Goal: Check status: Check status

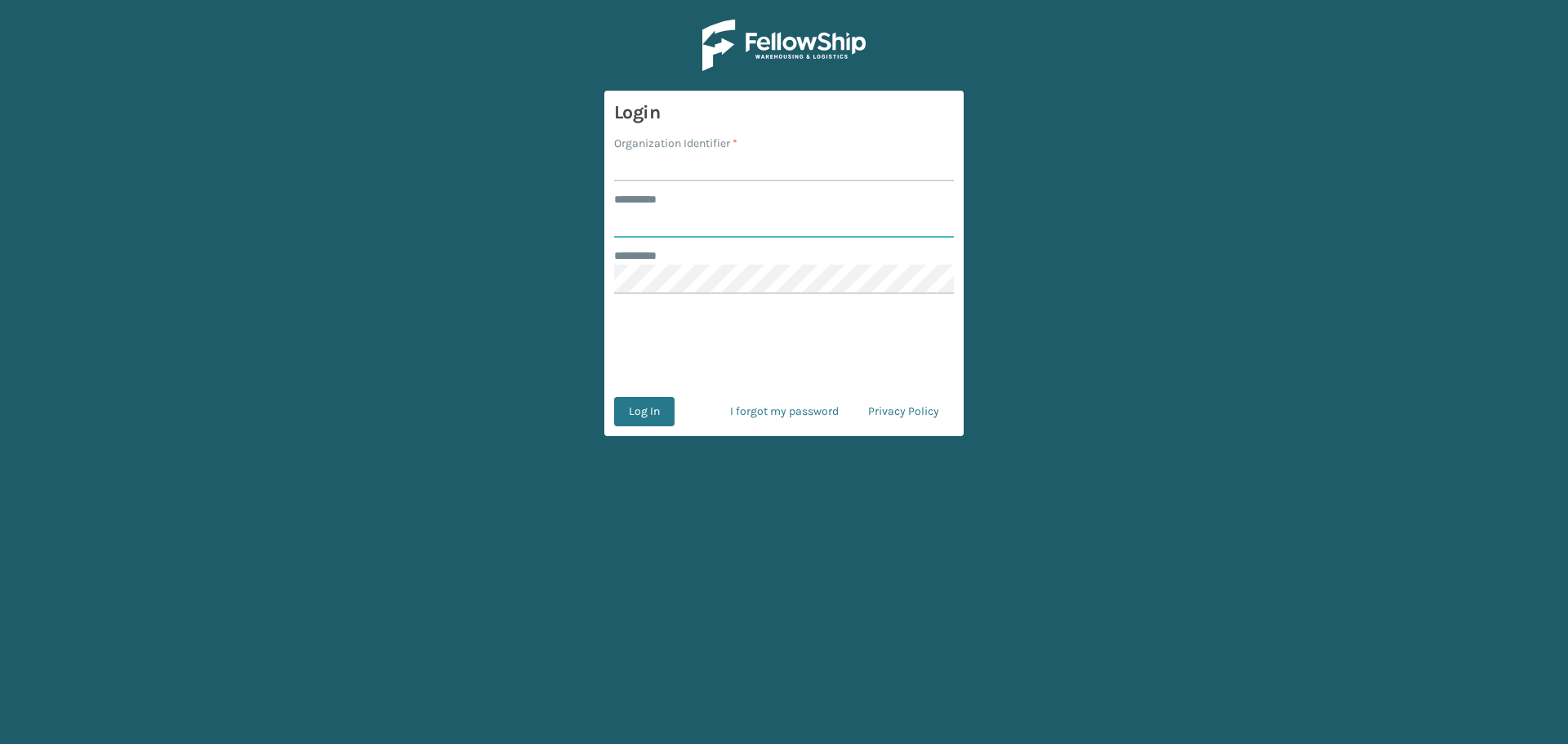
type input "******"
click at [728, 94] on form "Login Organization Identifier * ******** * ****** ******** * Log In I forgot my…" at bounding box center [784, 263] width 359 height 345
click at [762, 202] on div "******** *" at bounding box center [784, 200] width 340 height 18
click at [805, 149] on div "Organization Identifier *" at bounding box center [784, 143] width 340 height 18
click at [741, 181] on input "Organization Identifier *" at bounding box center [784, 167] width 340 height 29
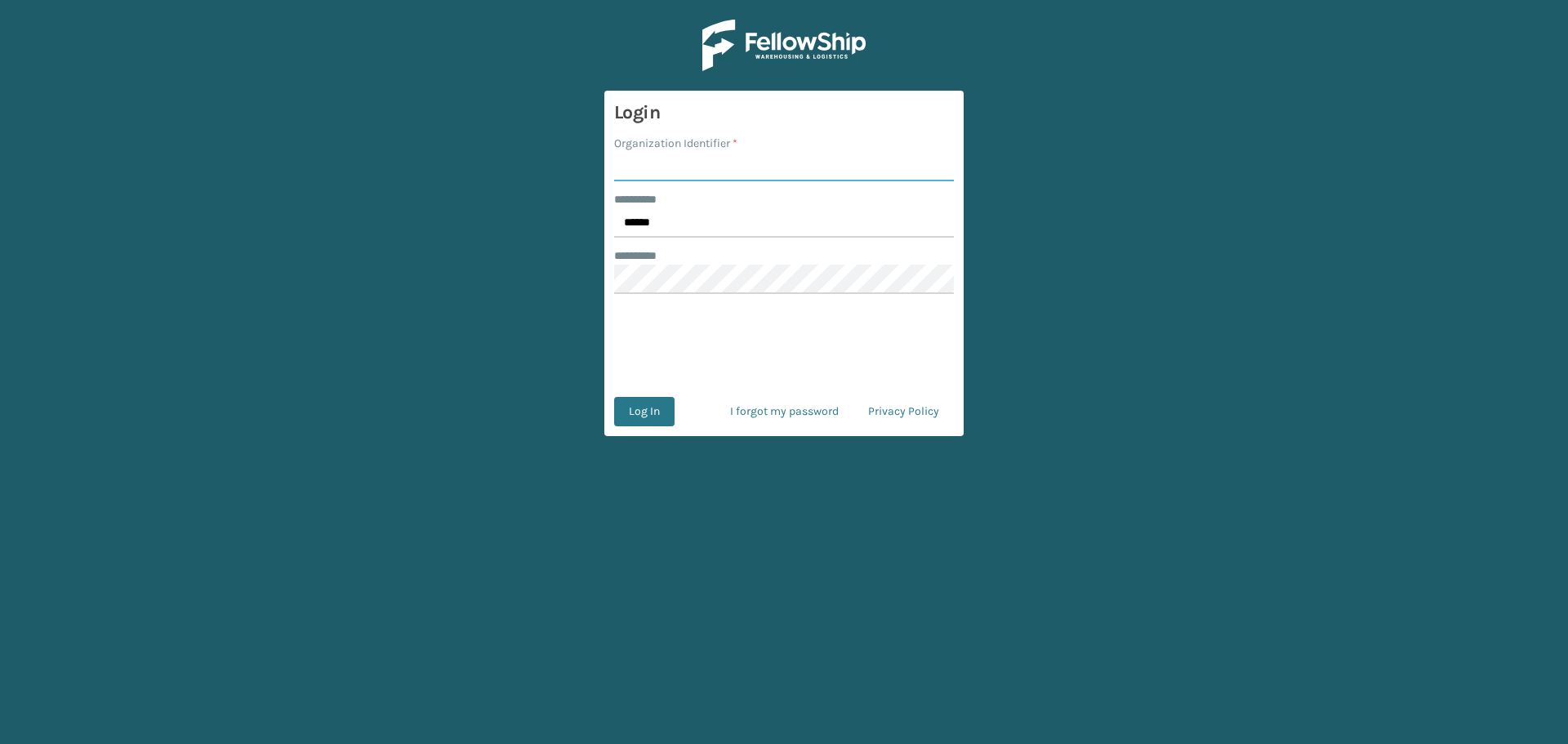
click at [764, 168] on input "Organization Identifier *" at bounding box center [784, 167] width 340 height 29
click at [767, 162] on input "Organization Identifier *" at bounding box center [784, 167] width 340 height 29
type input "SuperAdminOrganization"
click at [775, 207] on div "******** *" at bounding box center [784, 200] width 340 height 18
click at [978, 568] on main "Login Organization Identifier * SuperAdminOrganization ******** * ****** ******…" at bounding box center [784, 372] width 1568 height 744
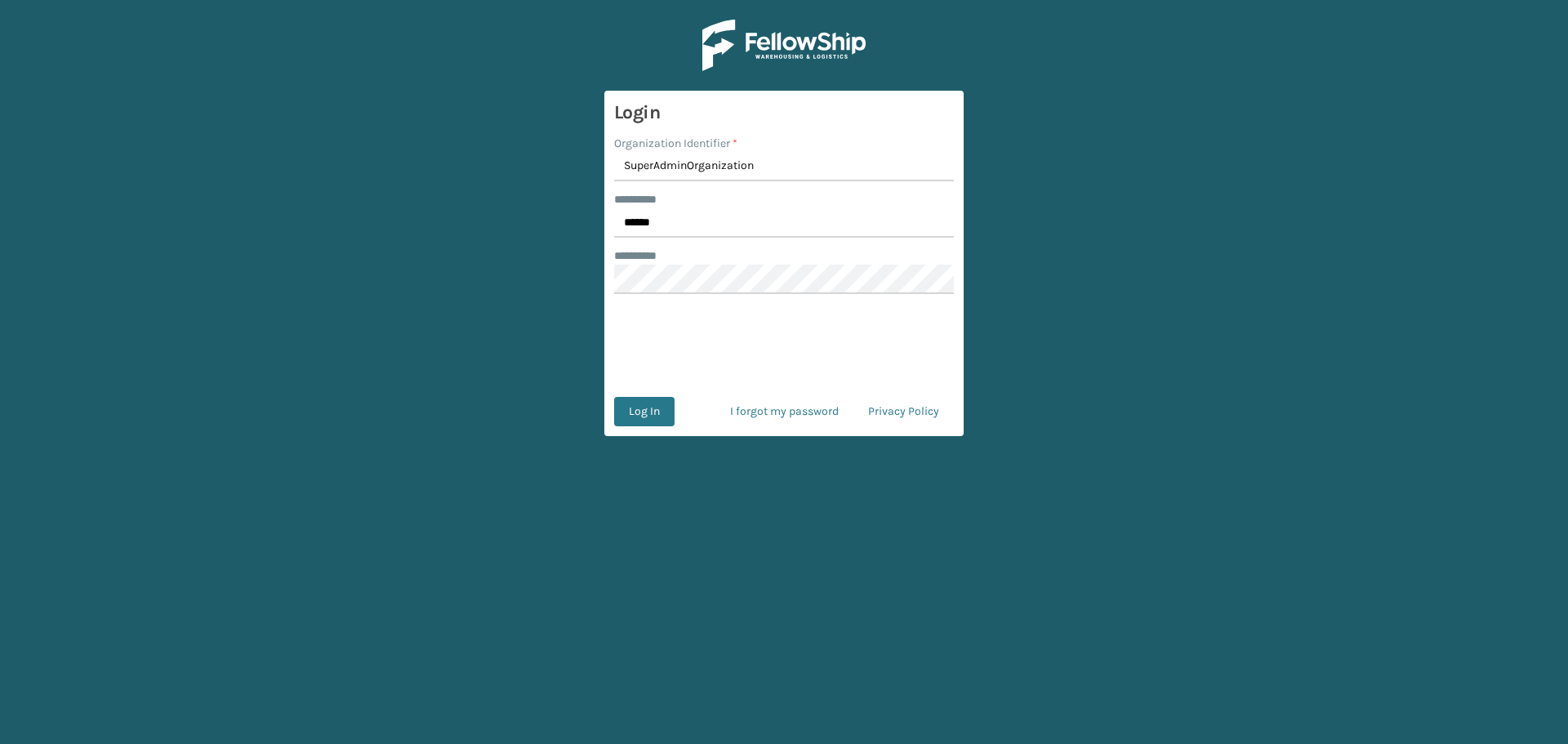
click at [652, 384] on form "Login Organization Identifier * SuperAdminOrganization ******** * ****** ******…" at bounding box center [784, 263] width 359 height 345
click at [645, 422] on button "Log In" at bounding box center [644, 411] width 60 height 29
click at [629, 409] on button "Log In" at bounding box center [655, 411] width 83 height 29
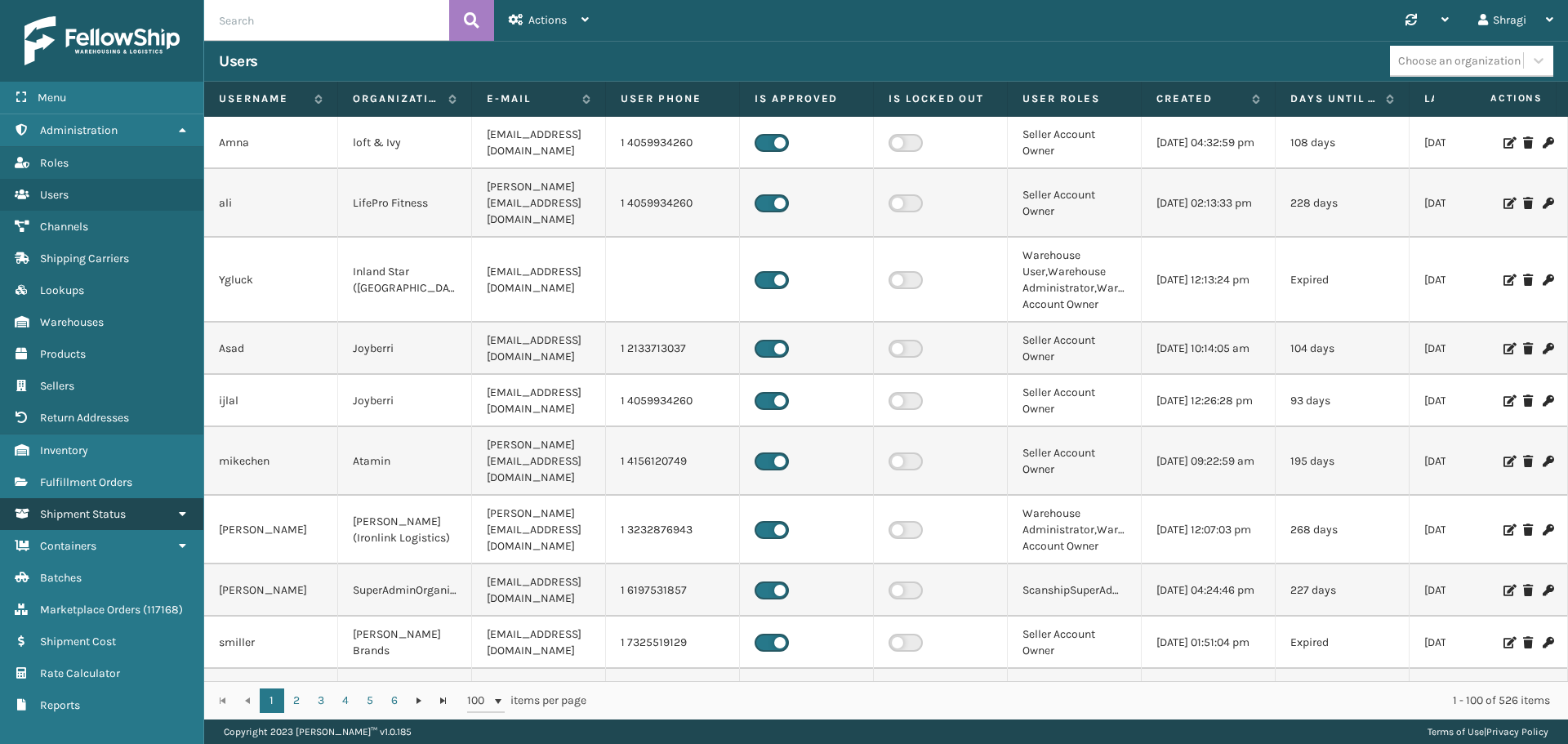
click at [72, 521] on link "Shipment Status" at bounding box center [101, 514] width 203 height 32
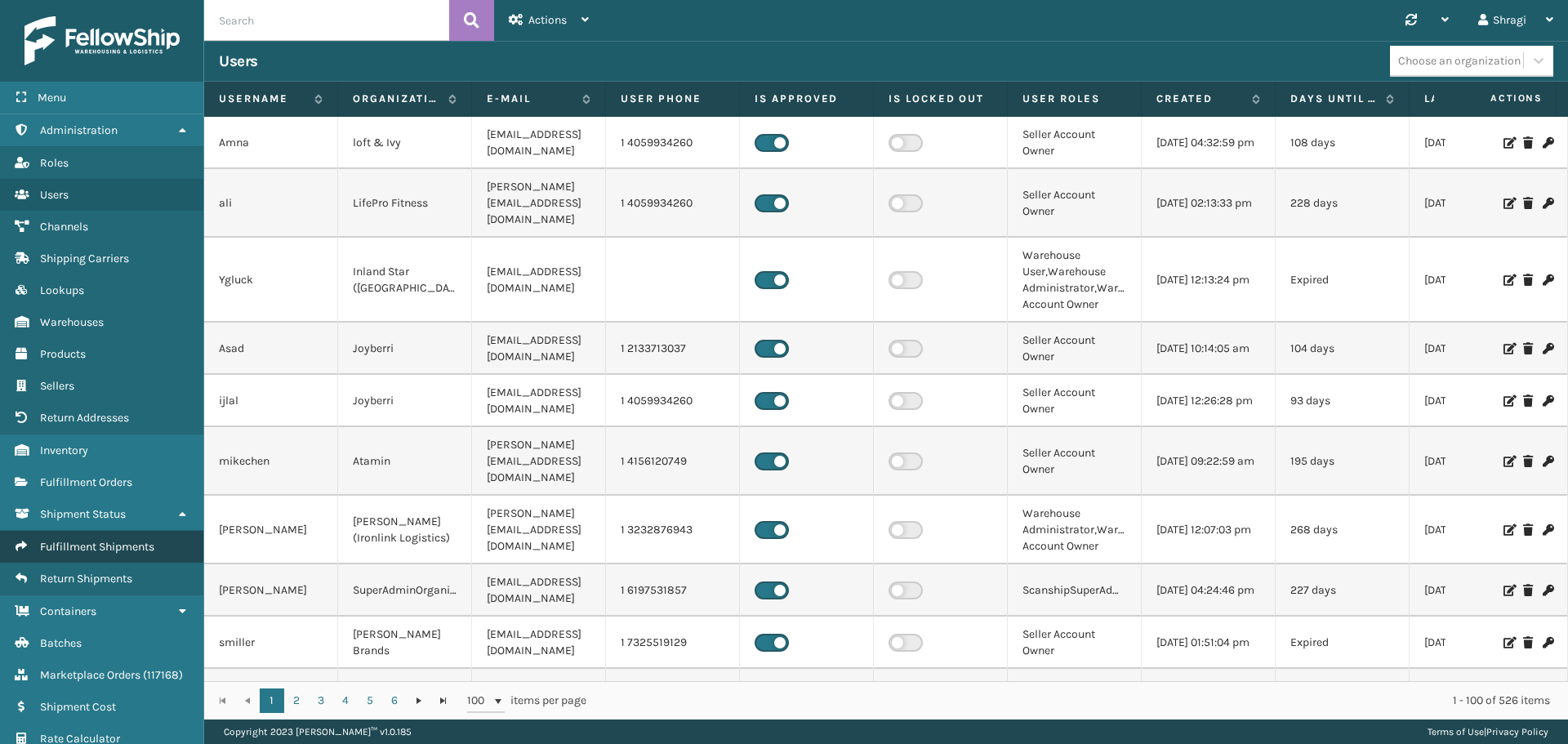
click at [69, 559] on link "Fulfillment Shipments" at bounding box center [101, 546] width 203 height 32
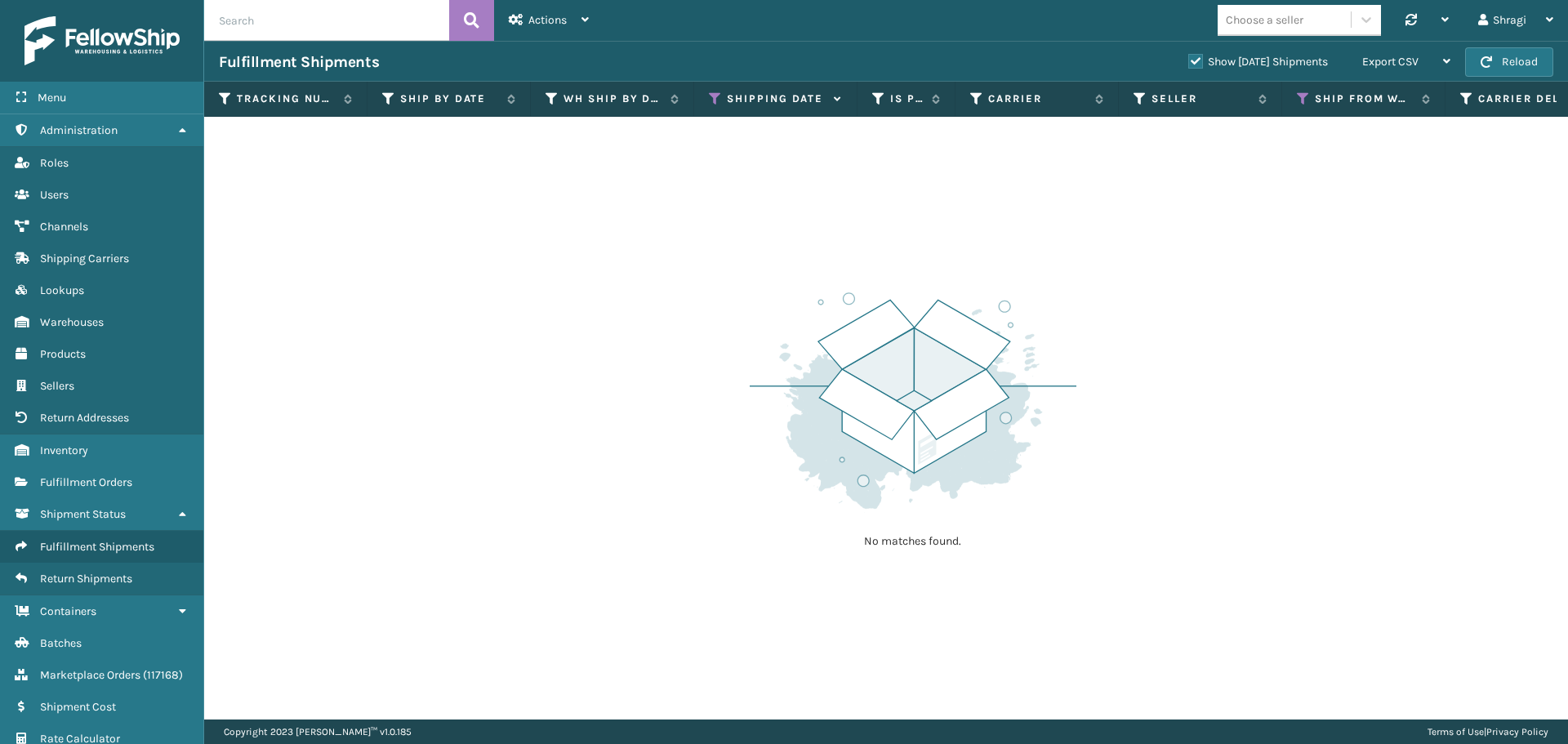
click at [724, 98] on div "Shipping Date" at bounding box center [776, 98] width 133 height 15
click at [714, 100] on icon at bounding box center [715, 98] width 13 height 15
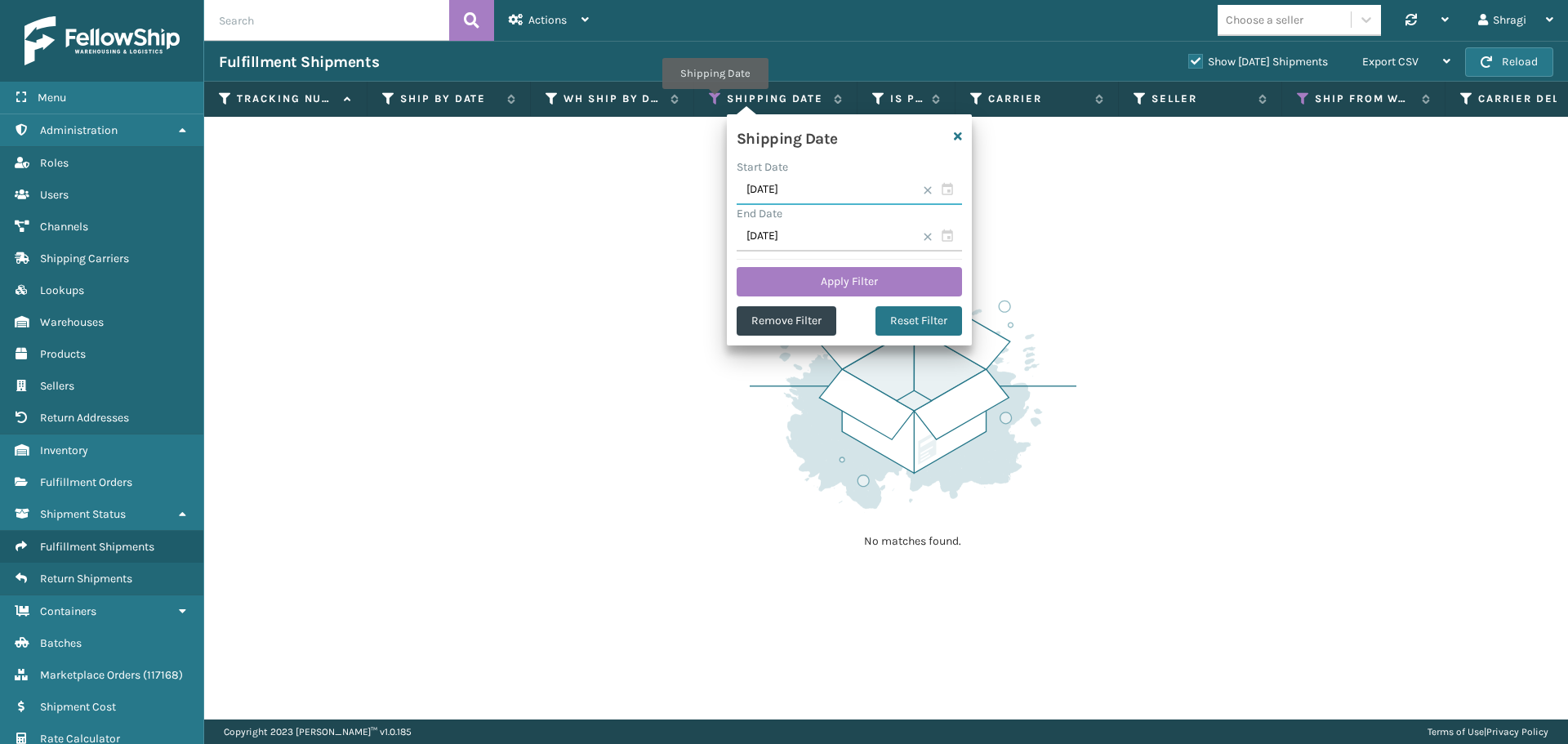
click at [855, 185] on input "08/31/2025" at bounding box center [849, 190] width 225 height 29
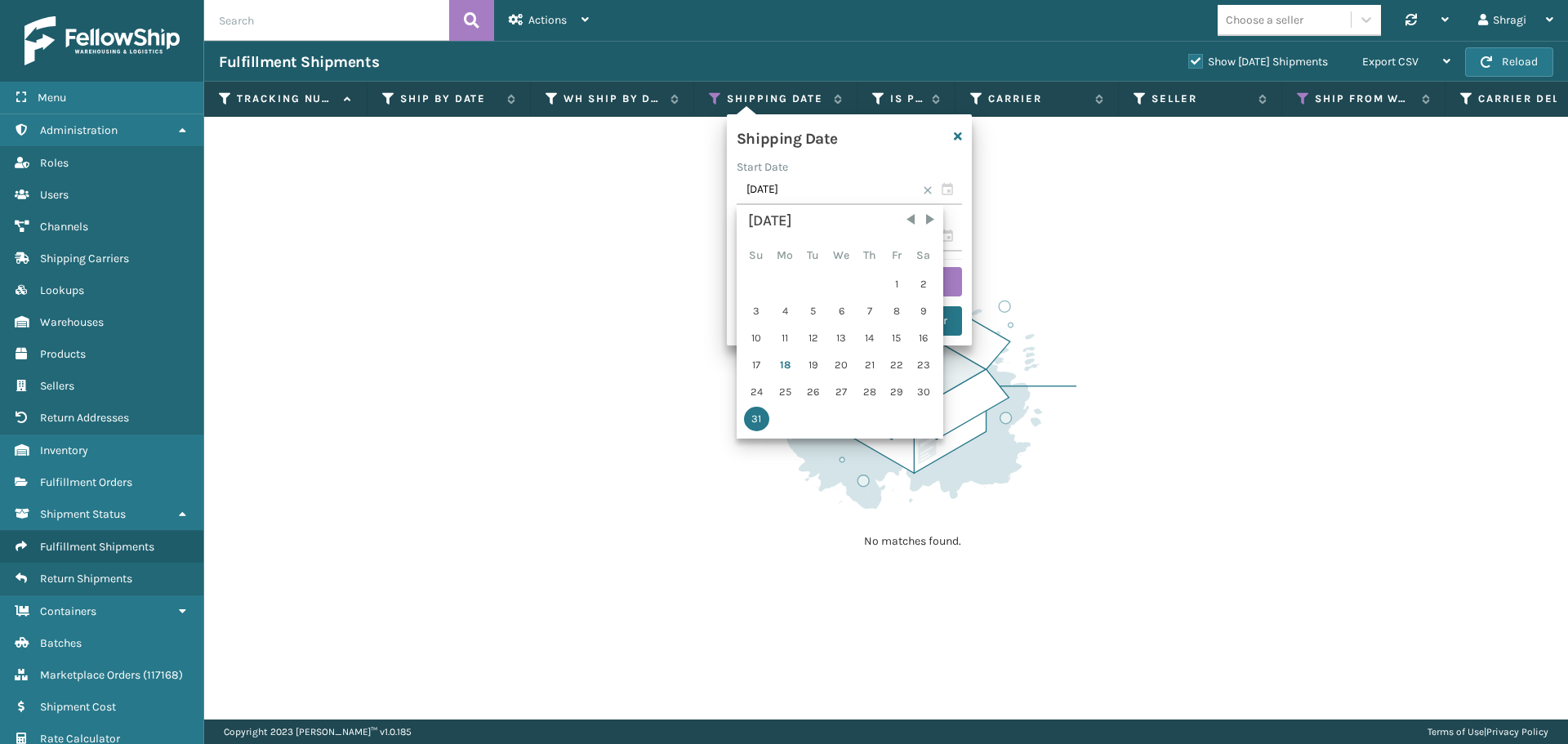
click at [858, 240] on div "August 2025 Su Mo Tu We Th Fr Sa 1 2 3 4 5 6 7 8 9 10 11 12 13 14 15 16 17 18 1…" at bounding box center [840, 321] width 197 height 223
click at [996, 267] on div "No matches found." at bounding box center [886, 418] width 1364 height 603
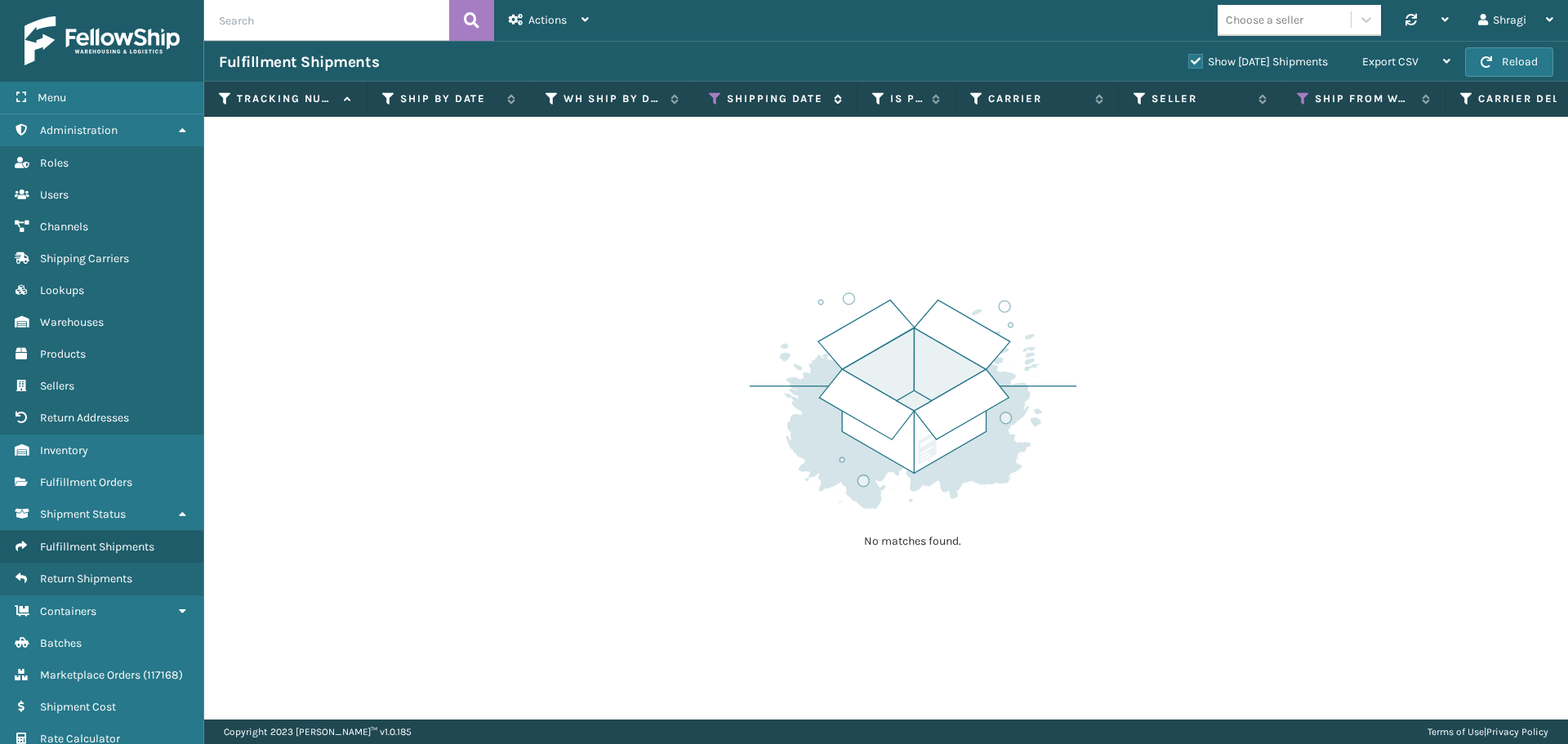
click at [731, 98] on label "Shipping Date" at bounding box center [776, 98] width 99 height 15
click at [722, 107] on th "Shipping Date" at bounding box center [775, 99] width 163 height 35
click at [711, 110] on th "Shipping Date" at bounding box center [775, 99] width 163 height 35
click at [719, 85] on th "Shipping Date" at bounding box center [775, 99] width 163 height 35
click at [708, 95] on th "Shipping Date" at bounding box center [775, 99] width 163 height 35
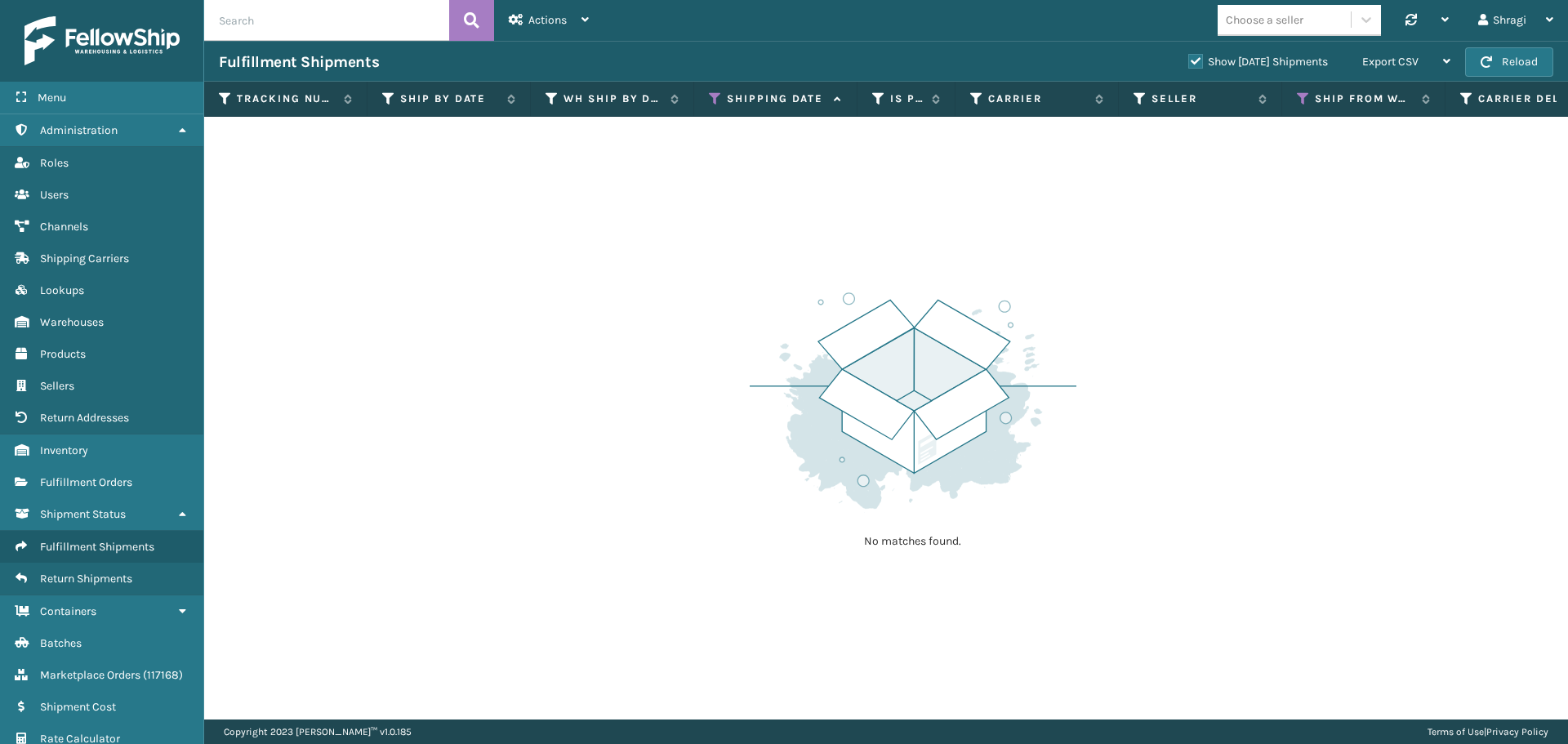
click at [719, 98] on icon at bounding box center [715, 98] width 13 height 15
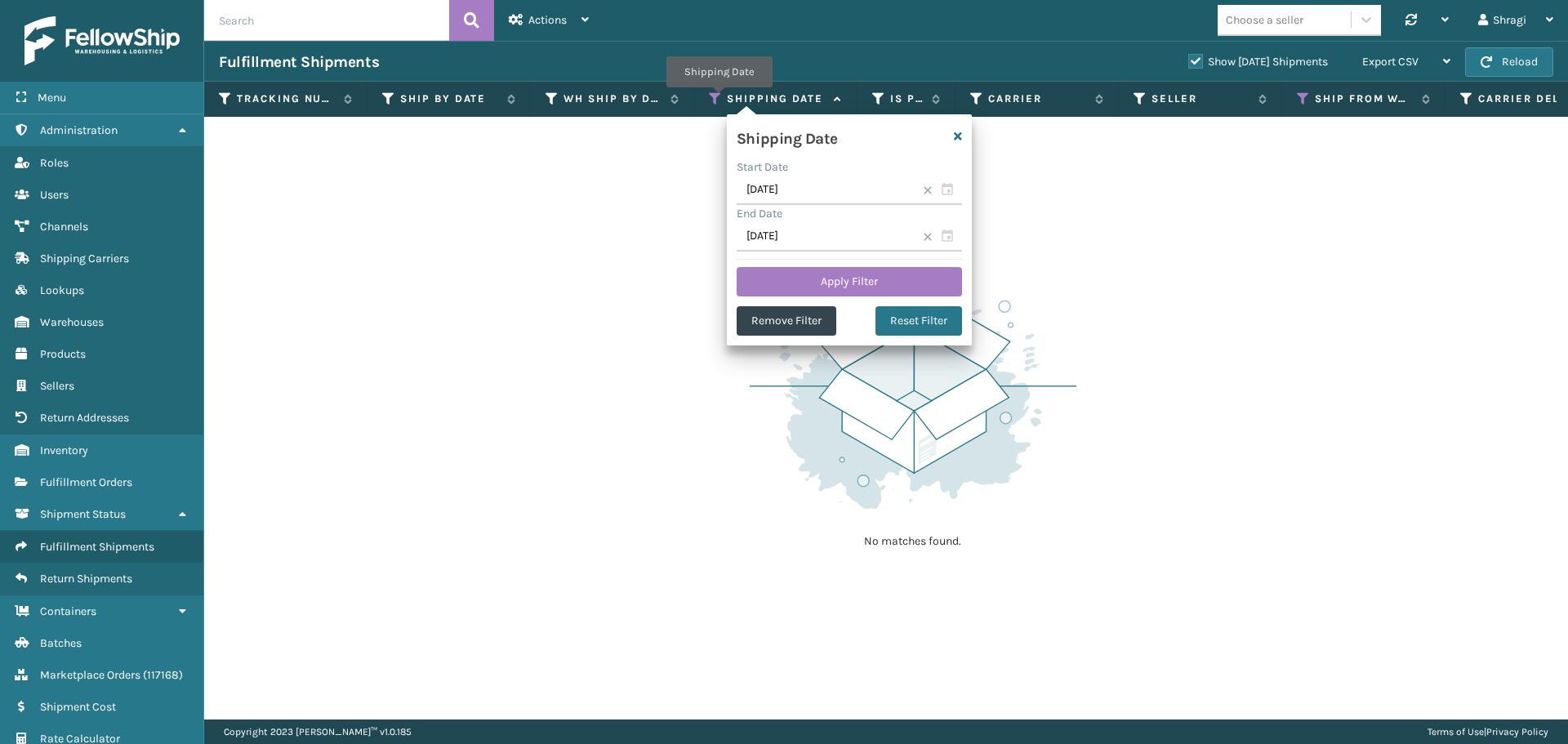
click at [718, 92] on icon at bounding box center [715, 98] width 13 height 15
click at [807, 237] on input "08/31/2025" at bounding box center [849, 237] width 225 height 29
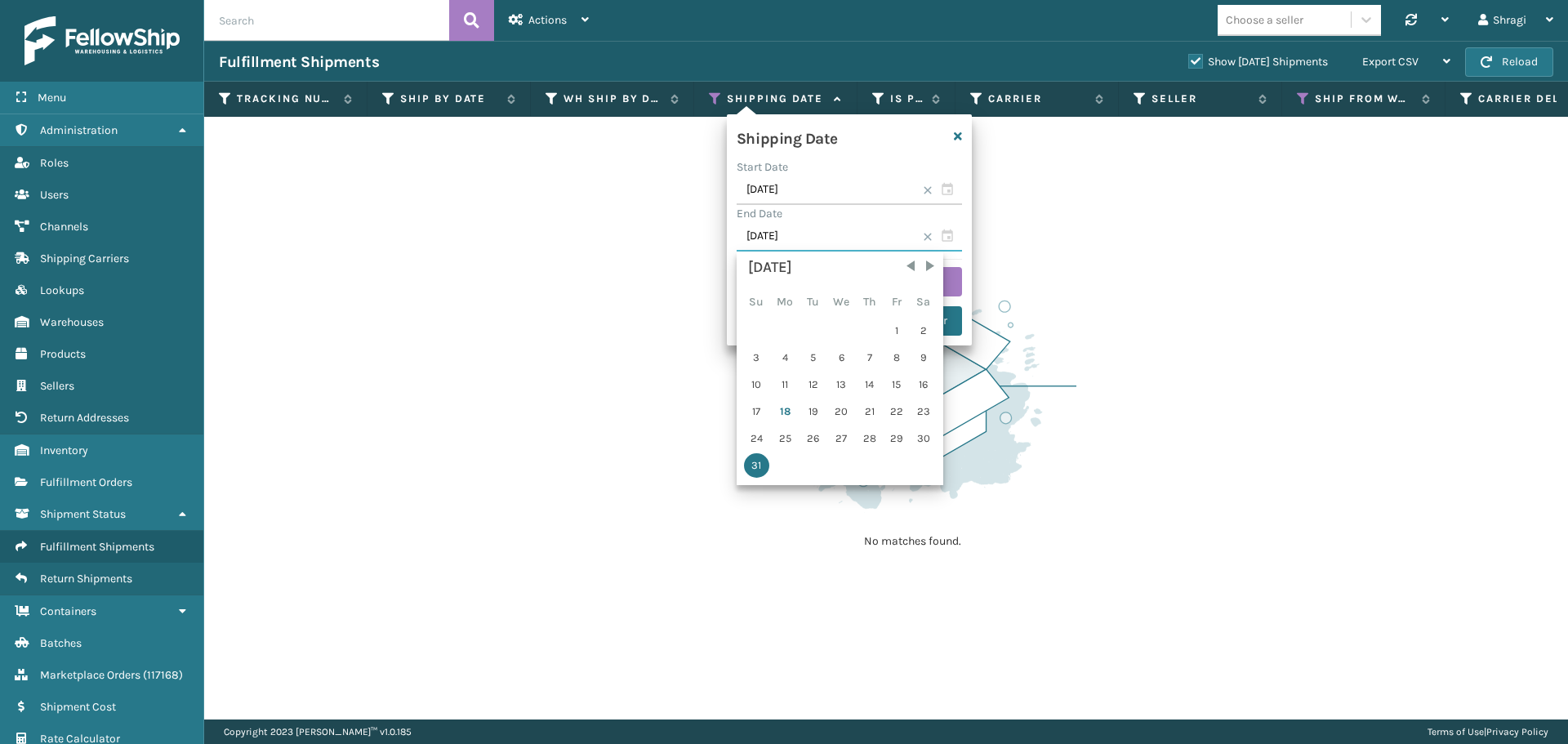
click at [951, 235] on input "08/31/2025" at bounding box center [849, 237] width 225 height 29
click at [757, 410] on div "17" at bounding box center [757, 411] width 25 height 24
click at [752, 412] on div "17" at bounding box center [757, 411] width 25 height 24
click at [761, 410] on div "17" at bounding box center [757, 411] width 25 height 24
click at [758, 410] on div "17" at bounding box center [757, 411] width 25 height 24
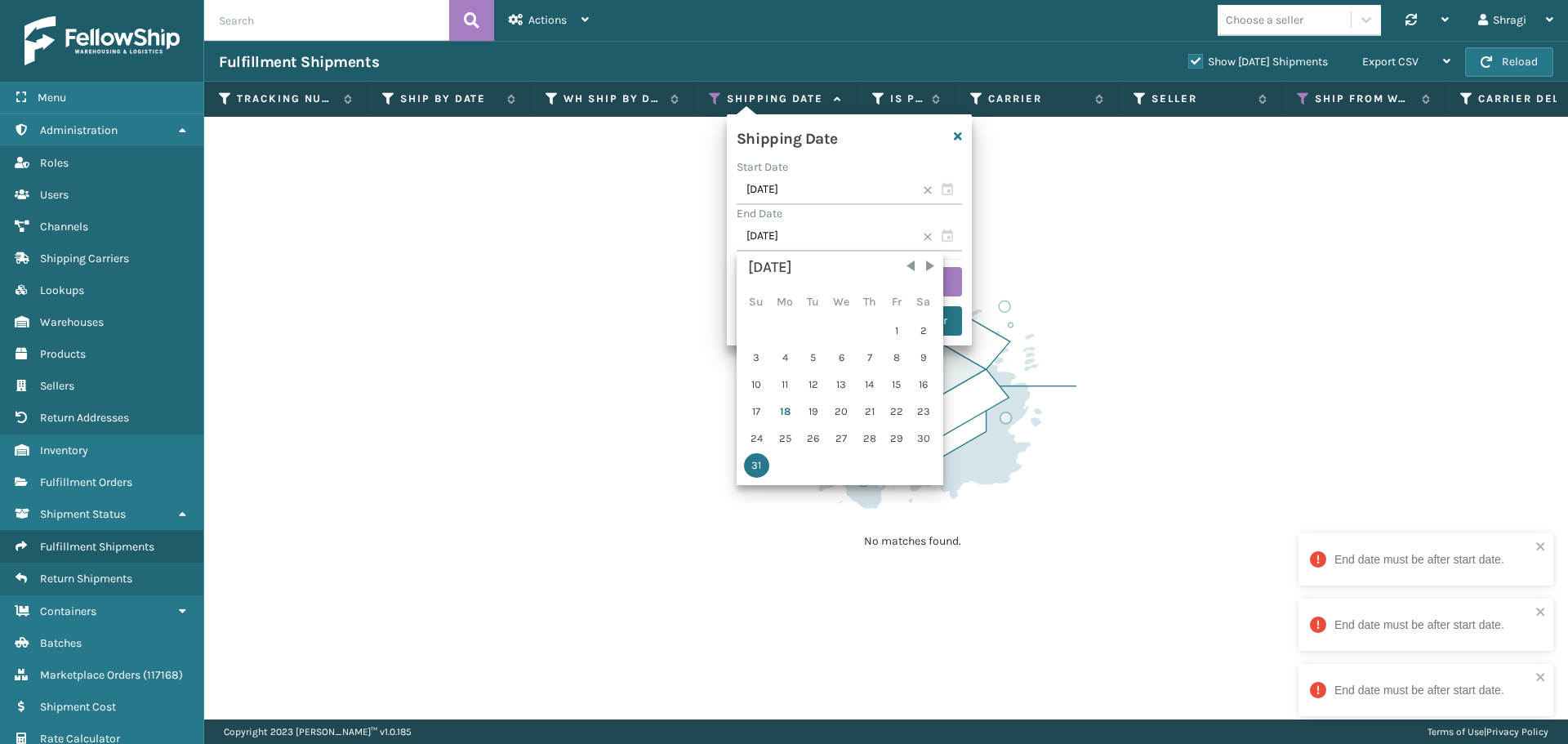
click at [754, 411] on div "17" at bounding box center [757, 411] width 25 height 24
click at [759, 415] on div "17" at bounding box center [757, 411] width 25 height 24
click at [765, 416] on div "17" at bounding box center [757, 411] width 25 height 24
click at [762, 412] on div "17" at bounding box center [757, 411] width 25 height 24
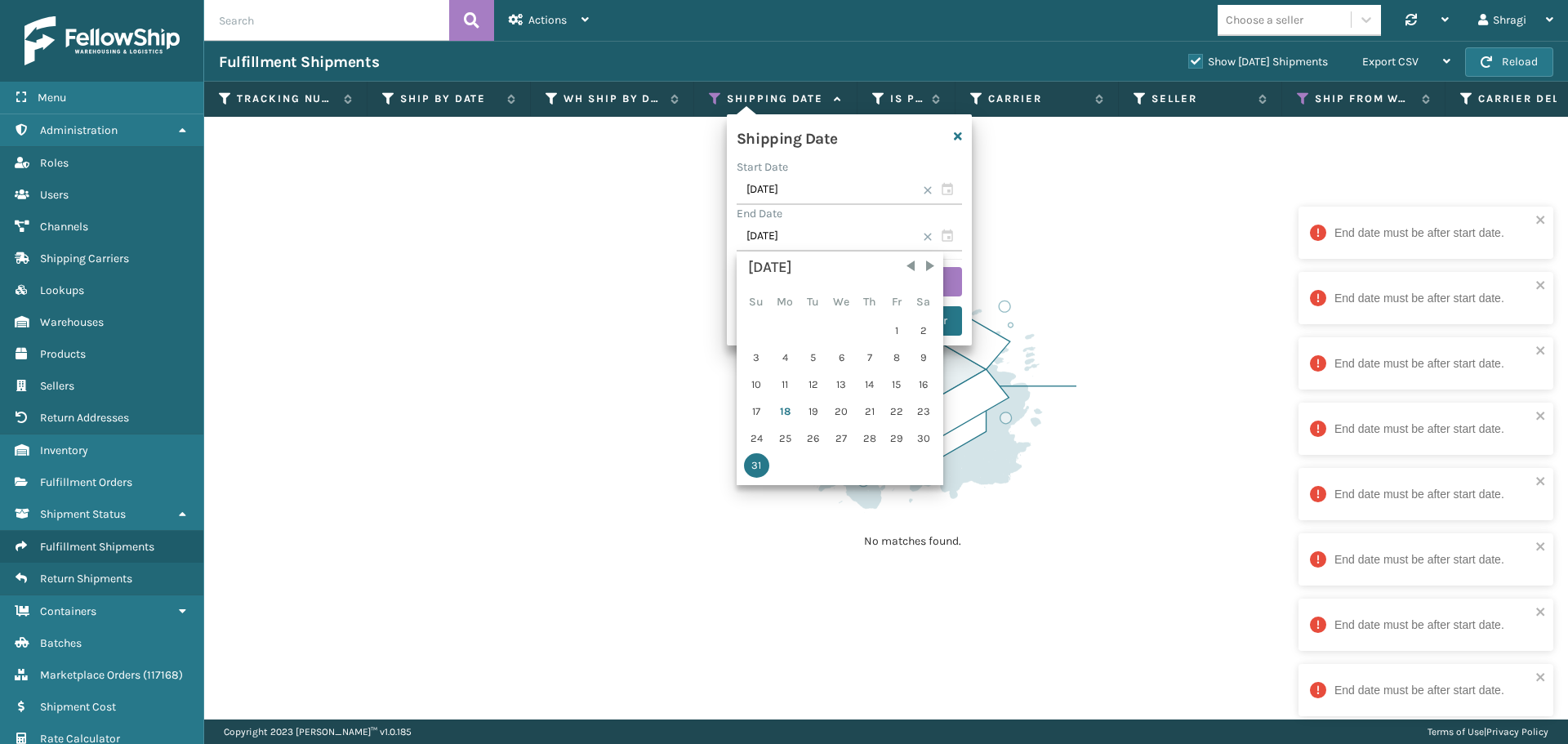
click at [758, 406] on div "17" at bounding box center [757, 411] width 25 height 24
click at [755, 411] on div "17" at bounding box center [757, 411] width 25 height 24
click at [754, 408] on div "17" at bounding box center [757, 411] width 25 height 24
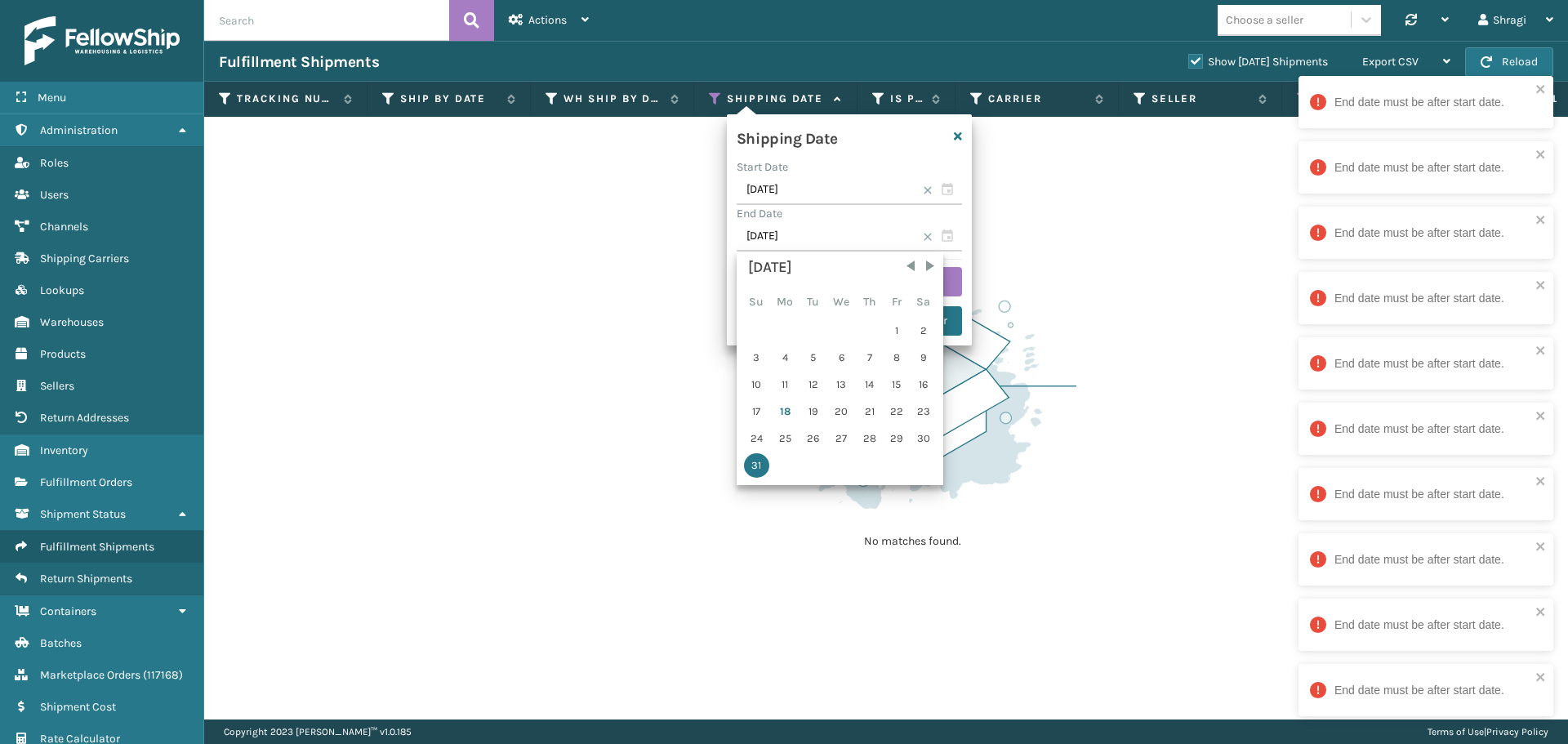
click at [754, 406] on div "17" at bounding box center [757, 411] width 25 height 24
click at [753, 407] on div "17" at bounding box center [757, 411] width 25 height 24
click at [911, 271] on span "Previous Month" at bounding box center [910, 265] width 17 height 17
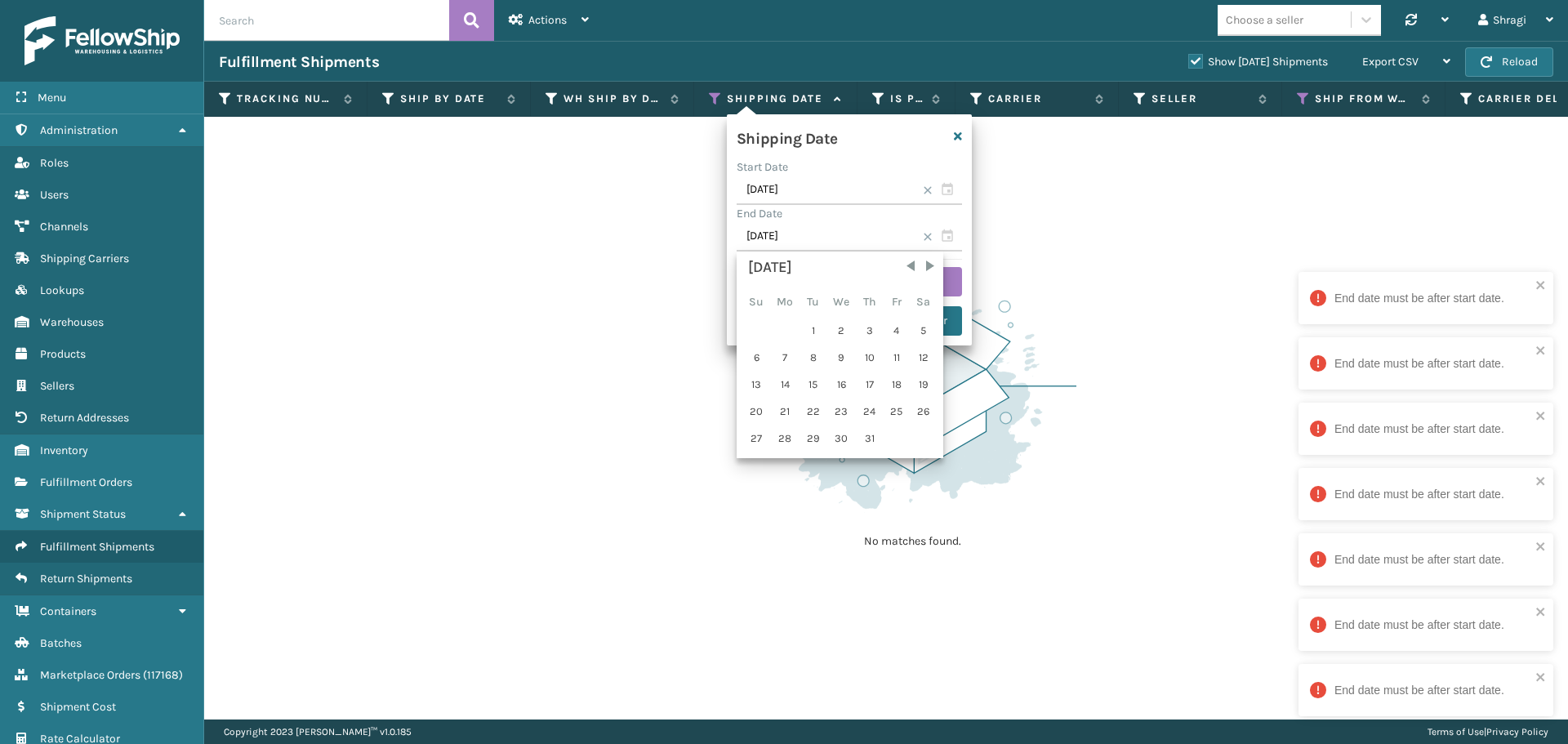
click at [759, 414] on div "20" at bounding box center [757, 411] width 25 height 24
click at [933, 263] on span "Next Month" at bounding box center [930, 265] width 17 height 17
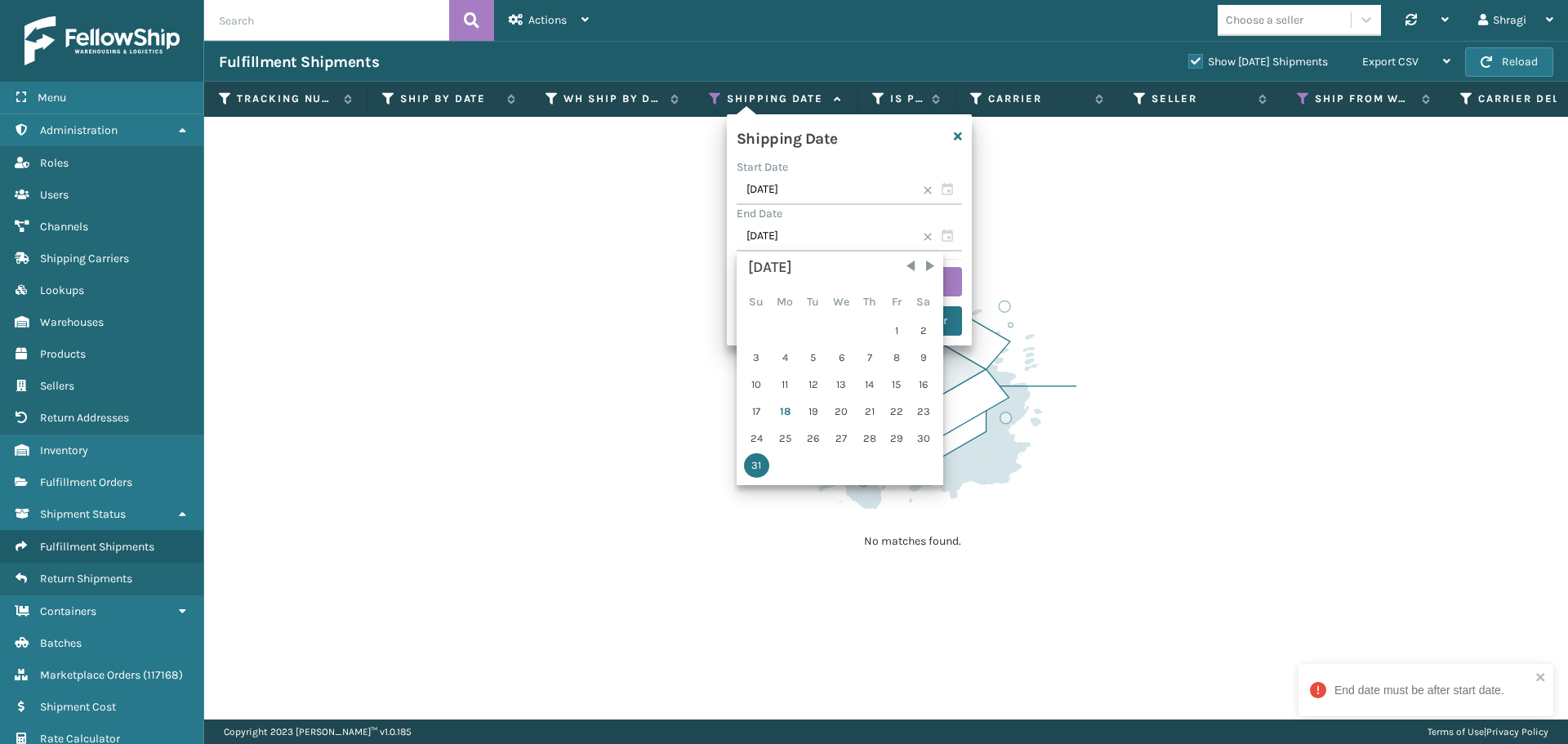
click at [766, 411] on div "17" at bounding box center [757, 411] width 25 height 24
click at [764, 405] on div "17" at bounding box center [757, 411] width 25 height 24
click at [870, 226] on input "08/31/2025" at bounding box center [849, 237] width 225 height 29
click at [814, 229] on input "08/31/20YY" at bounding box center [849, 237] width 225 height 29
click at [809, 233] on input "08/31/20YY" at bounding box center [849, 237] width 225 height 29
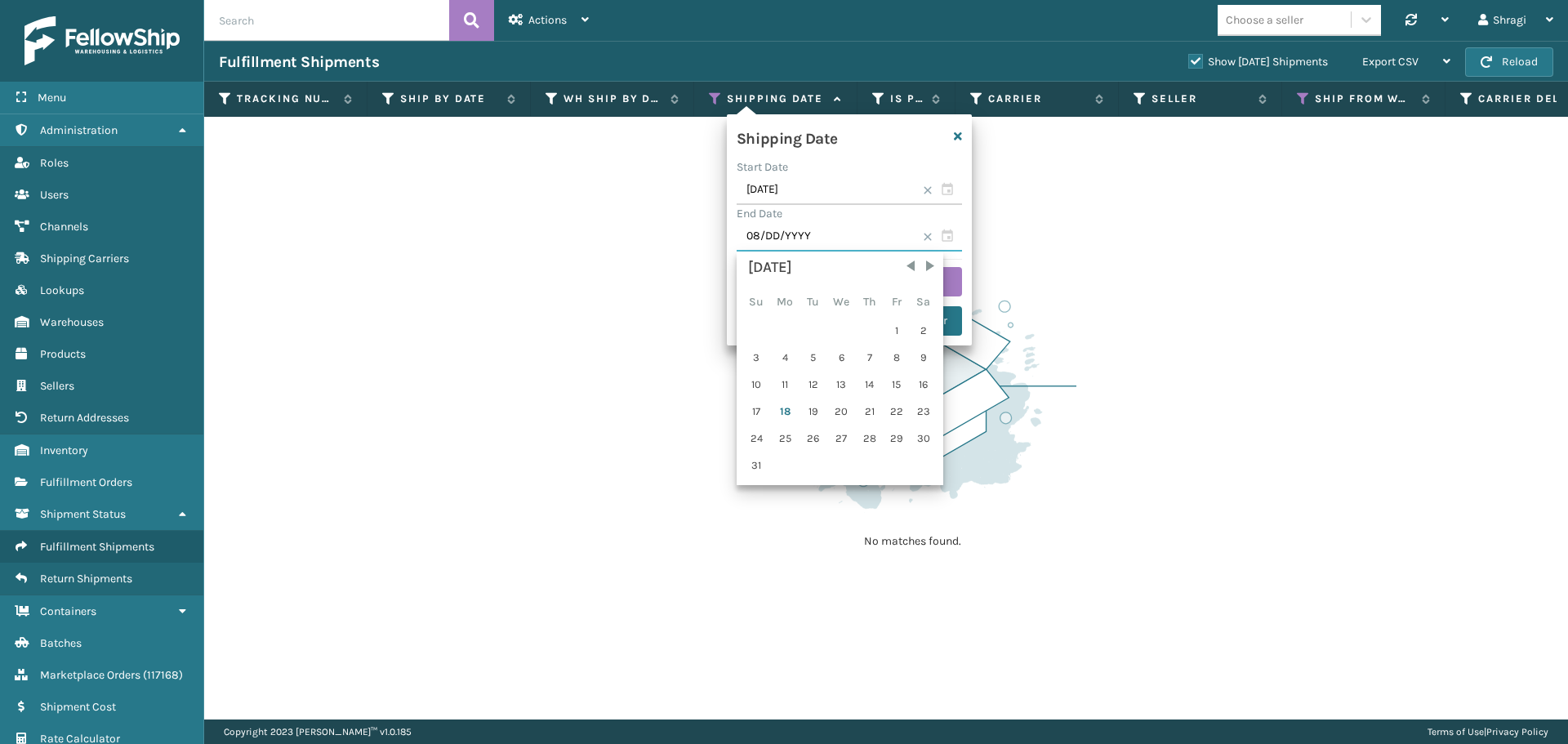
type input "0M/DD/YYYY"
type input "08/17/2025"
click at [830, 195] on input "08/31/2025" at bounding box center [849, 190] width 225 height 29
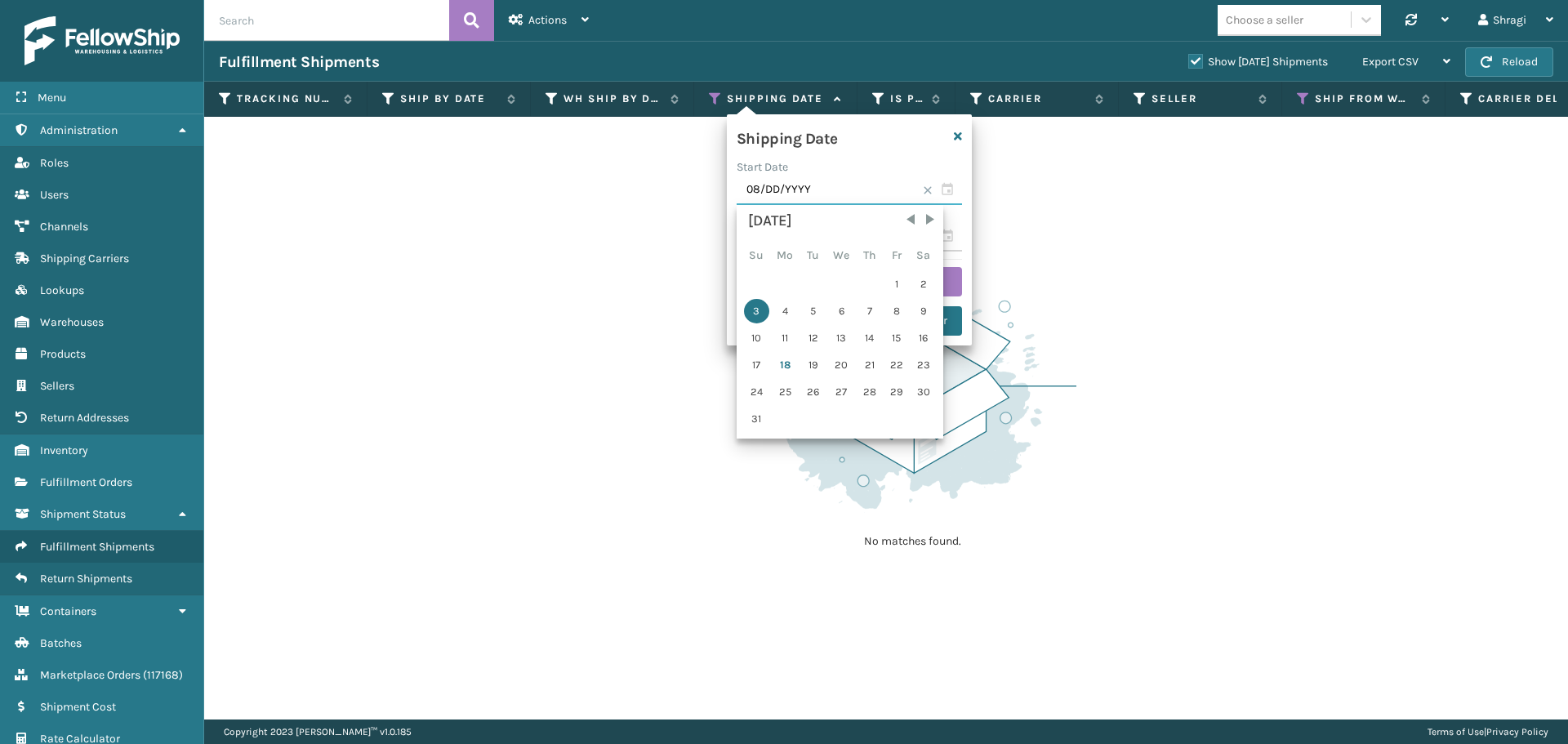
type input "0M/DD/YYYY"
type input "08/17/2025"
click at [986, 368] on img at bounding box center [912, 401] width 327 height 226
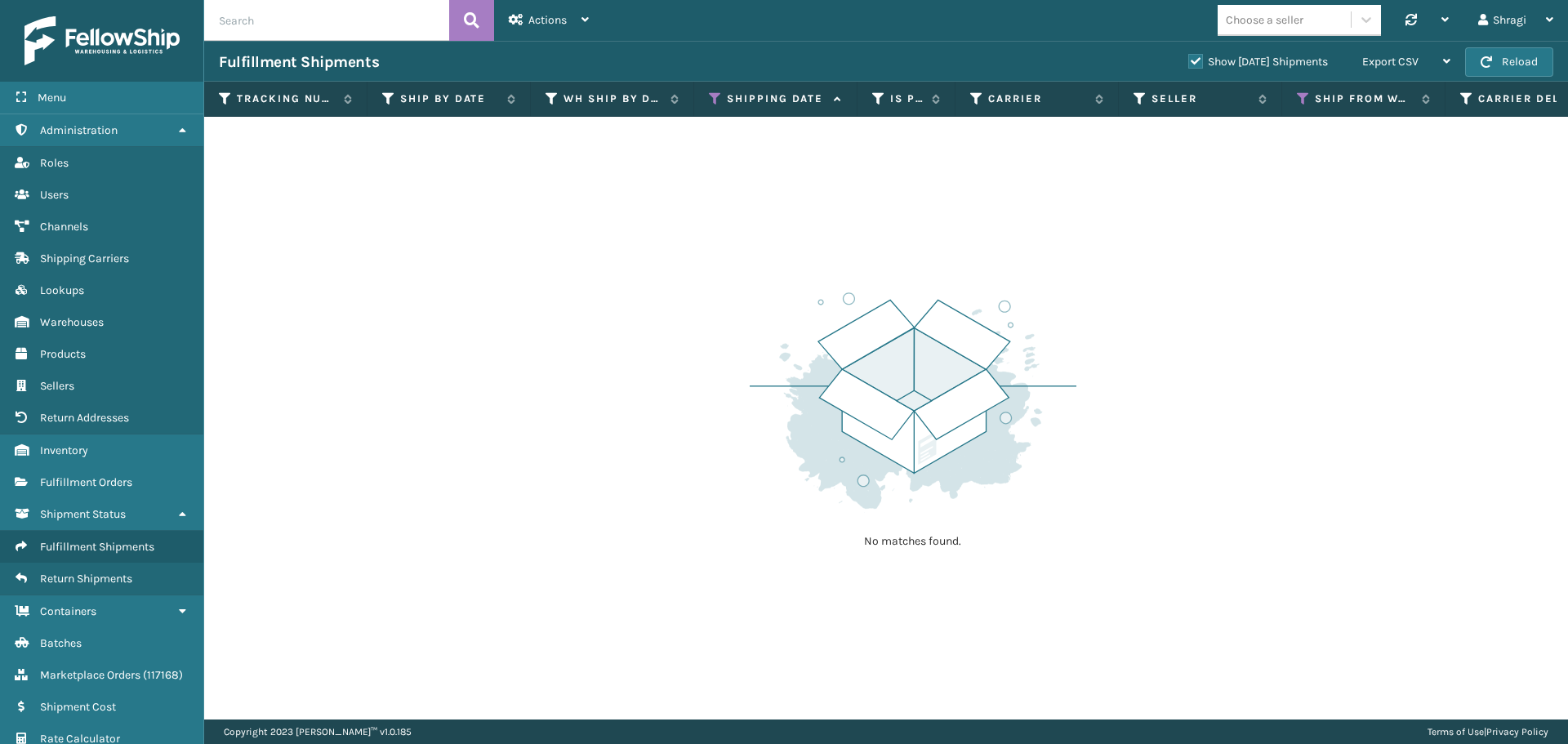
click at [705, 88] on th "Shipping Date" at bounding box center [775, 99] width 163 height 35
click at [720, 102] on icon at bounding box center [715, 98] width 13 height 15
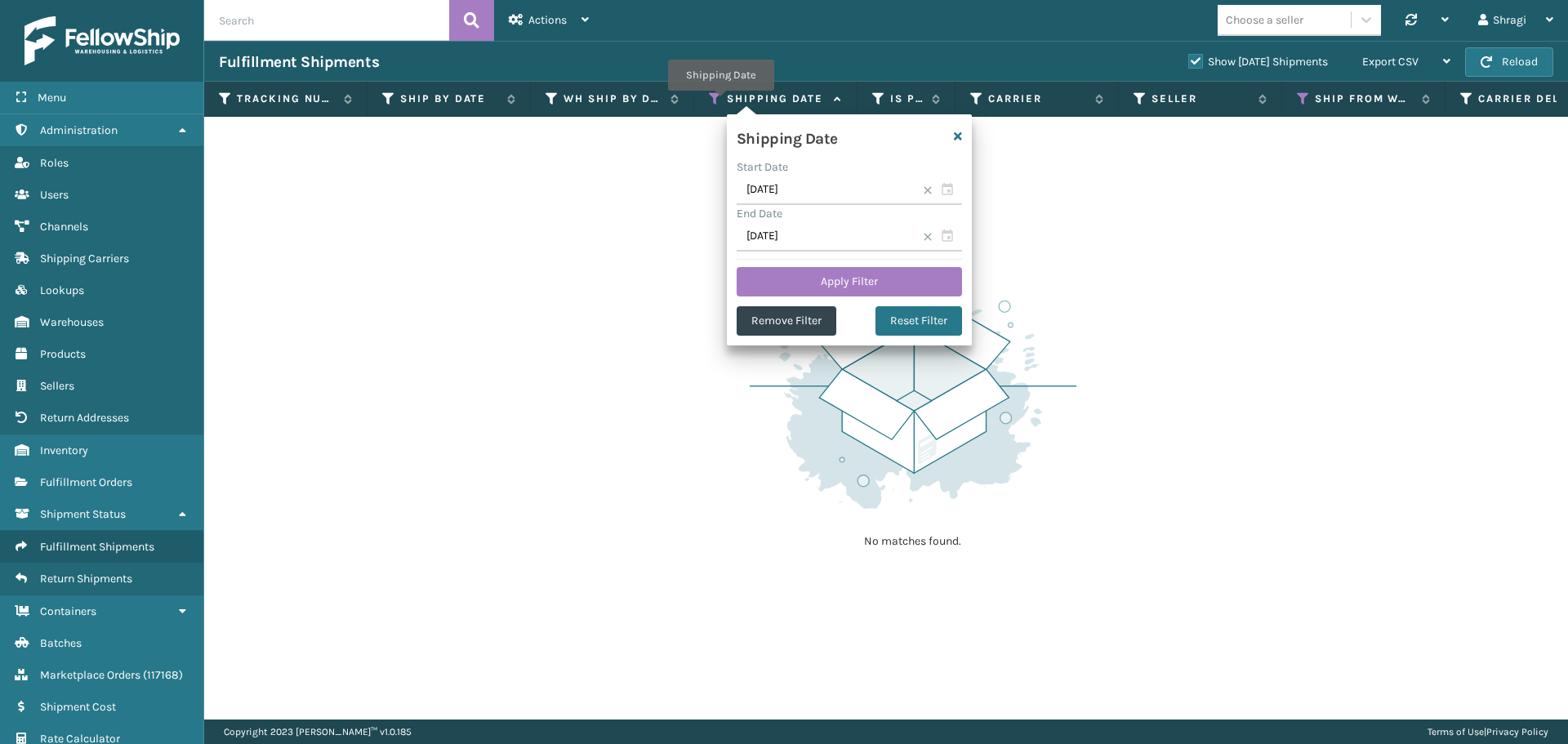
click at [907, 207] on div "End Date" at bounding box center [849, 214] width 225 height 18
click at [941, 193] on input "08/31/2025" at bounding box center [849, 190] width 225 height 29
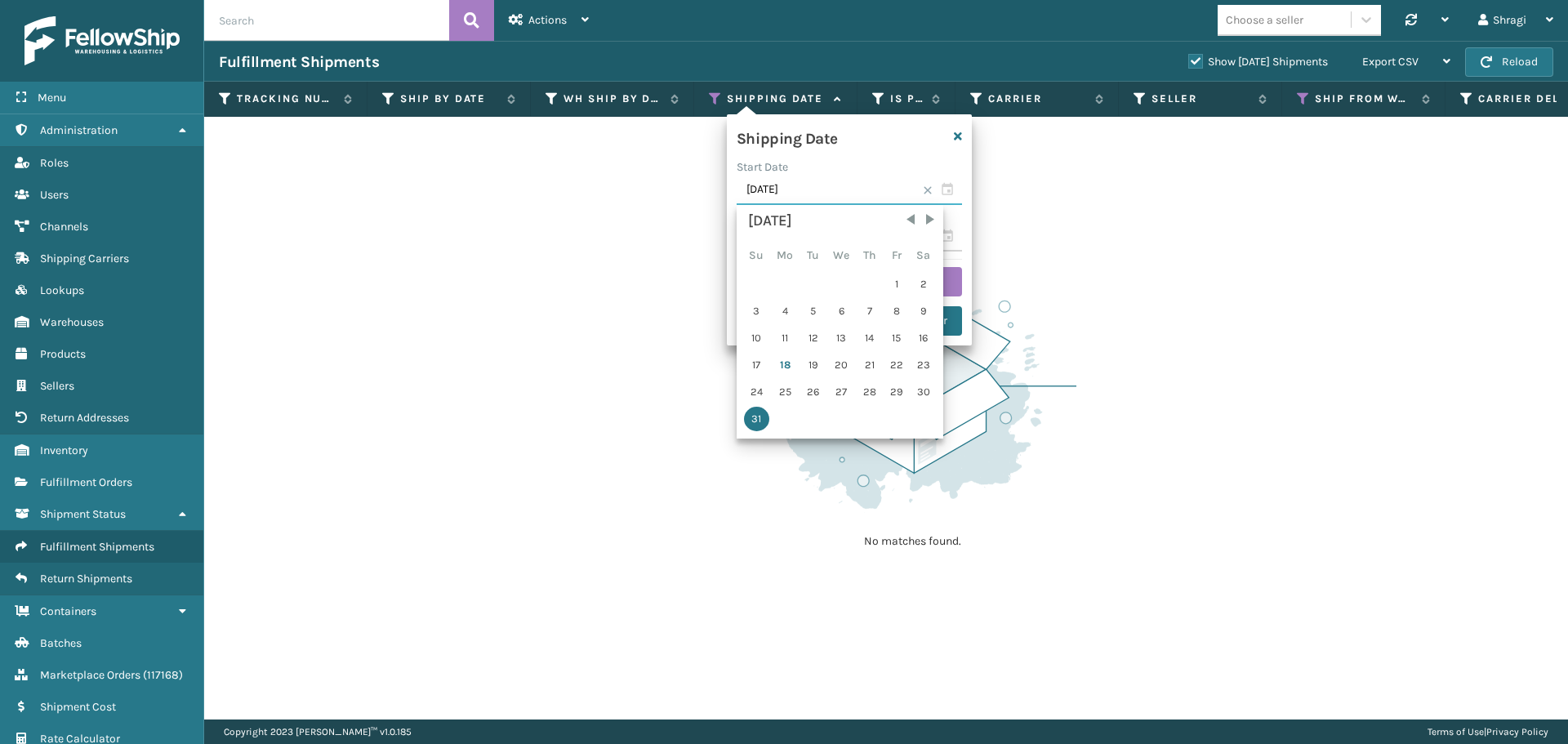
click at [929, 195] on input "08/31/2025" at bounding box center [849, 190] width 225 height 29
type input "0M/DD/YYYY"
click at [764, 176] on input "07/28/2025" at bounding box center [849, 190] width 225 height 29
click at [932, 198] on input "07/28/2025" at bounding box center [849, 190] width 225 height 29
type input "0M/DD/YYYY"
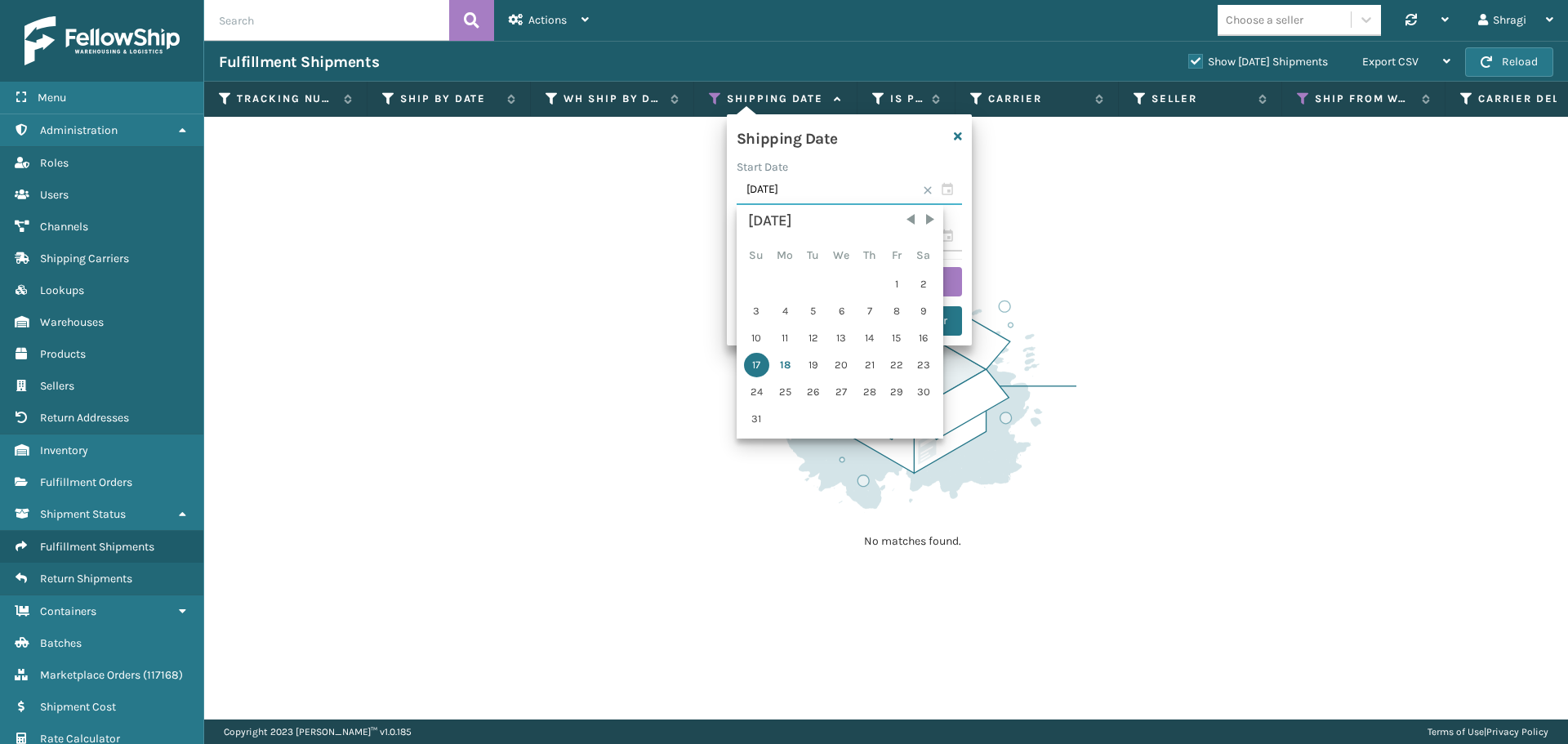
type input "08/17/2025"
click at [962, 248] on div "Shipping Date Start Date 08/17/2025 August 2025 Su Mo Tu We Th Fr Sa 1 2 3 4 5 …" at bounding box center [849, 229] width 245 height 231
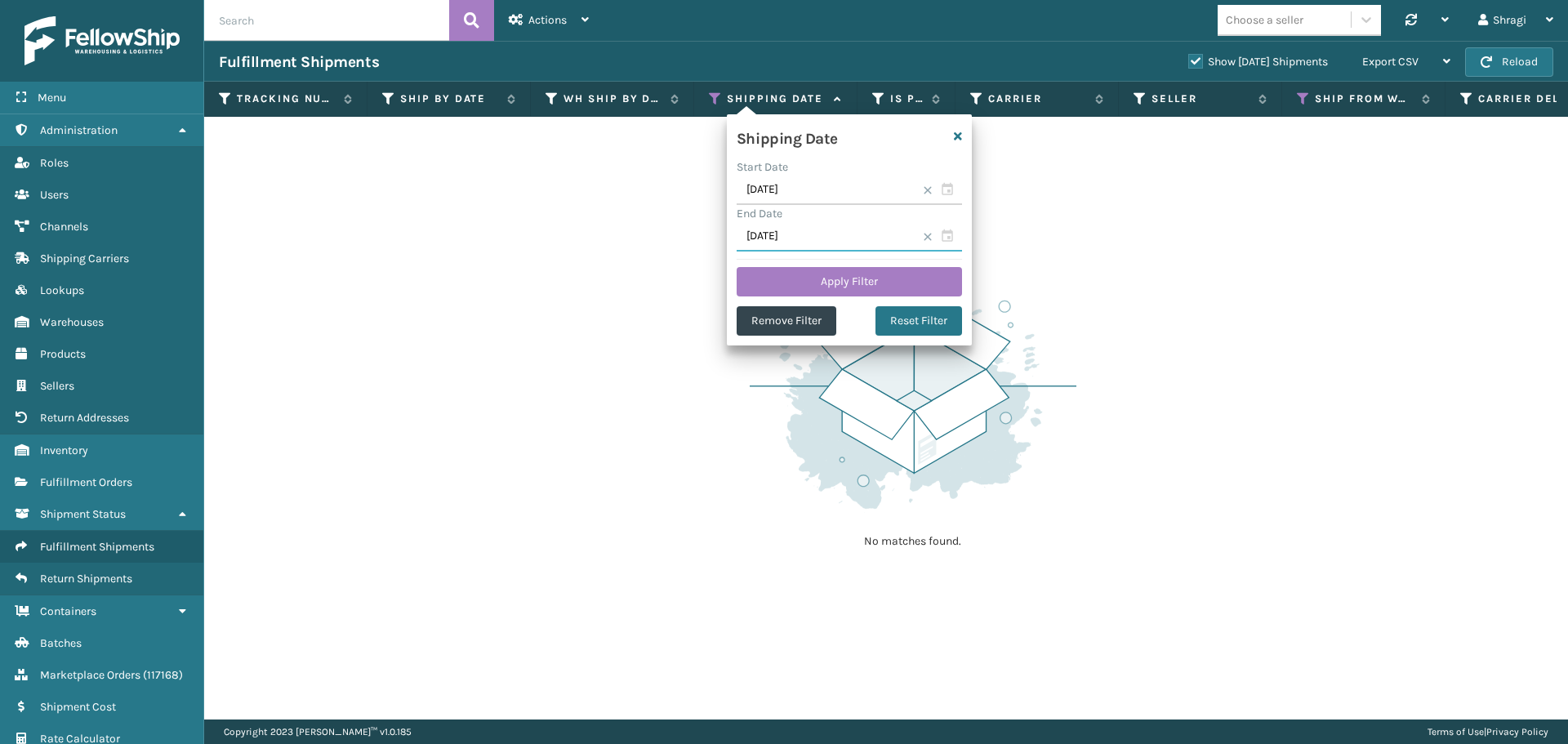
click at [852, 238] on input "08/31/2025" at bounding box center [849, 237] width 225 height 29
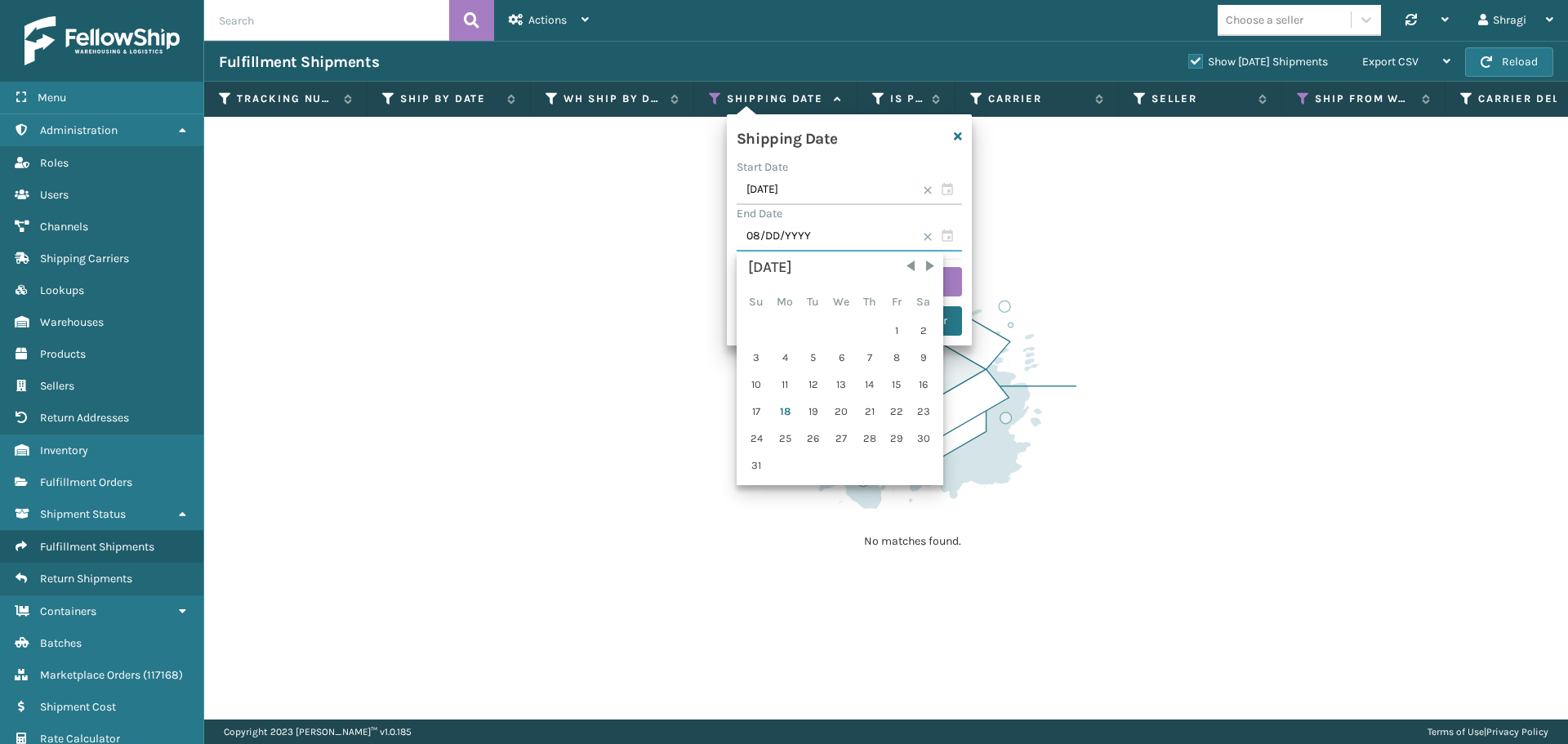
type input "0M/DD/YYYY"
type input "08/17/2025"
click at [1155, 508] on div "No matches found." at bounding box center [886, 418] width 1364 height 603
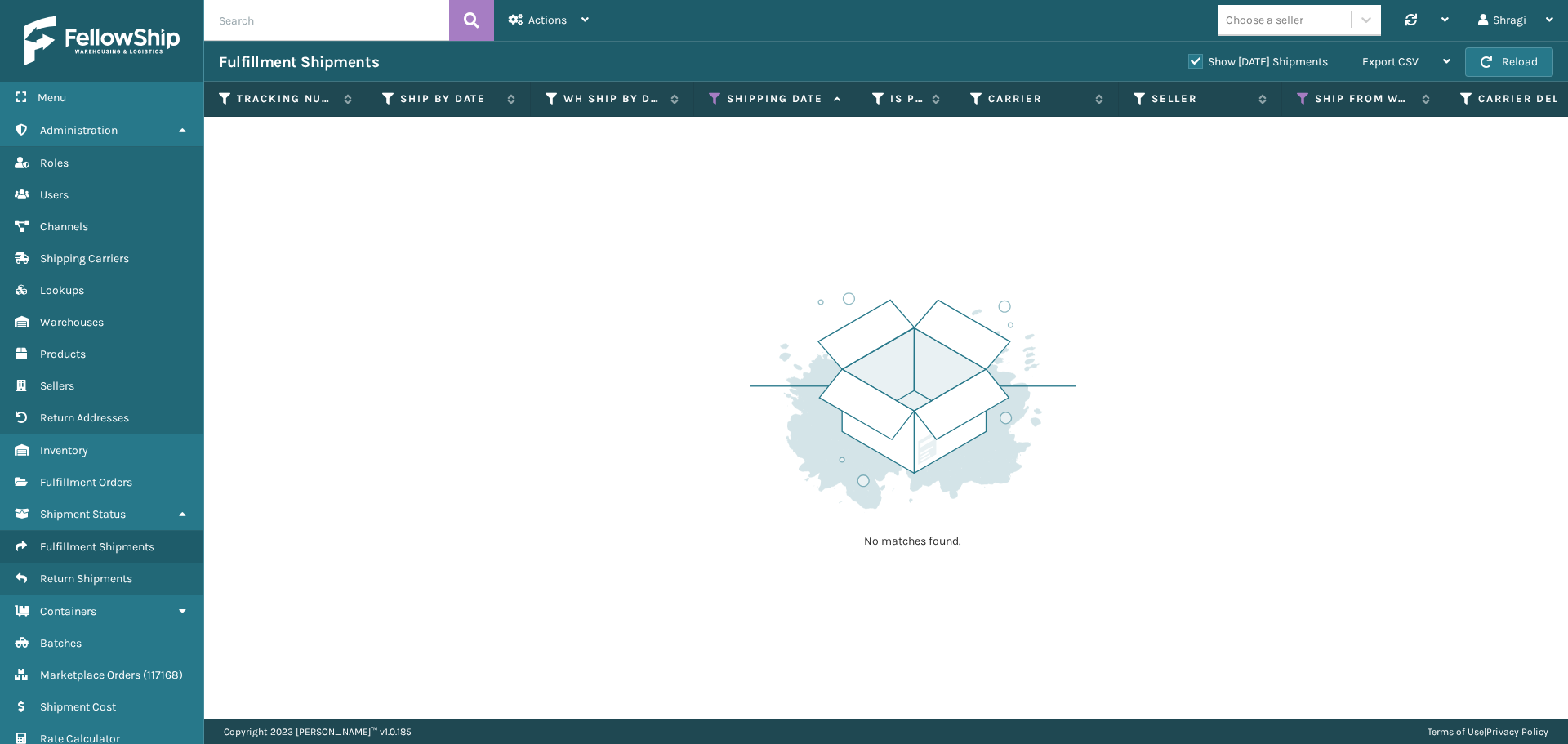
click at [960, 285] on div "No matches found." at bounding box center [912, 418] width 327 height 301
click at [719, 95] on icon at bounding box center [715, 98] width 13 height 15
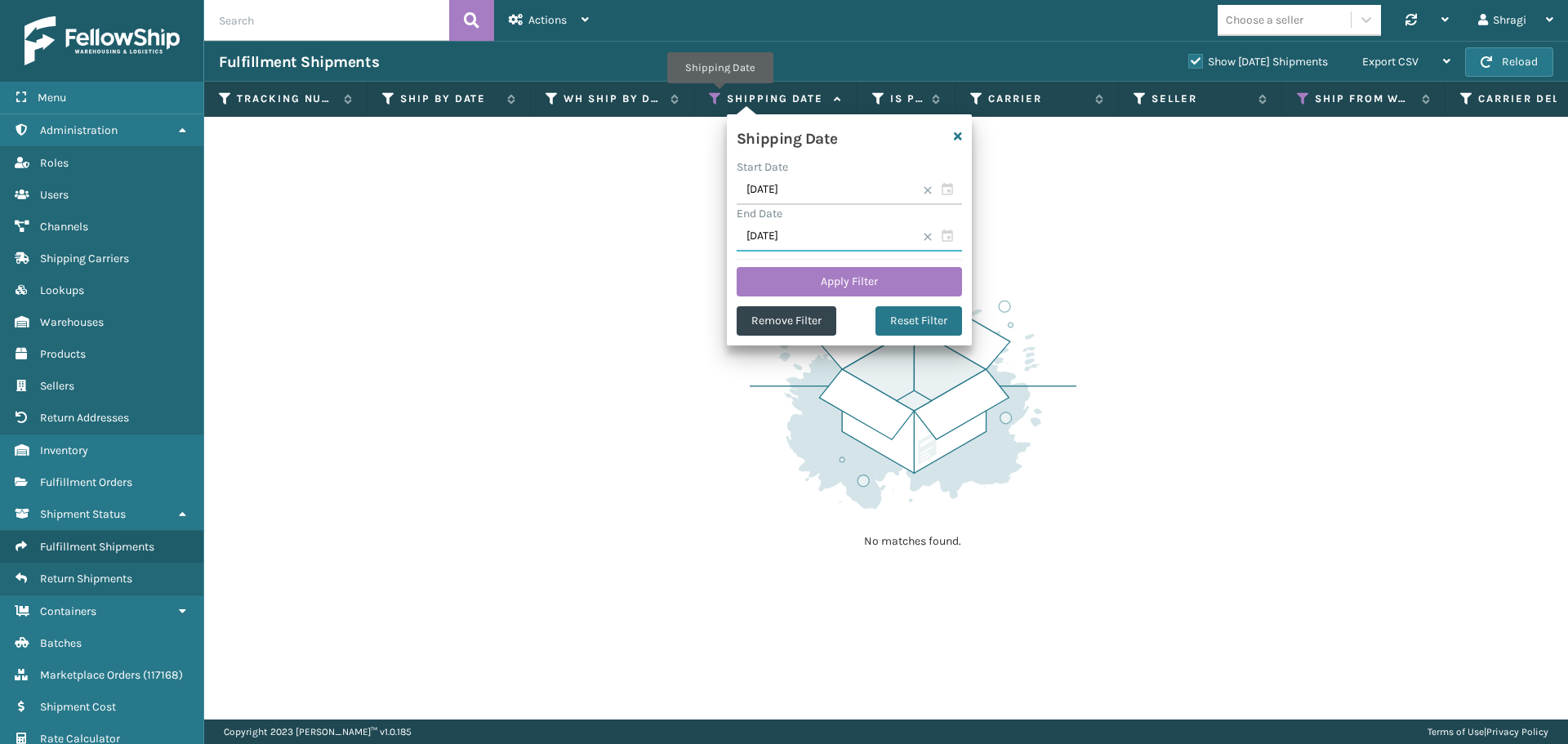
click at [948, 233] on input "08/31/2025" at bounding box center [849, 237] width 225 height 29
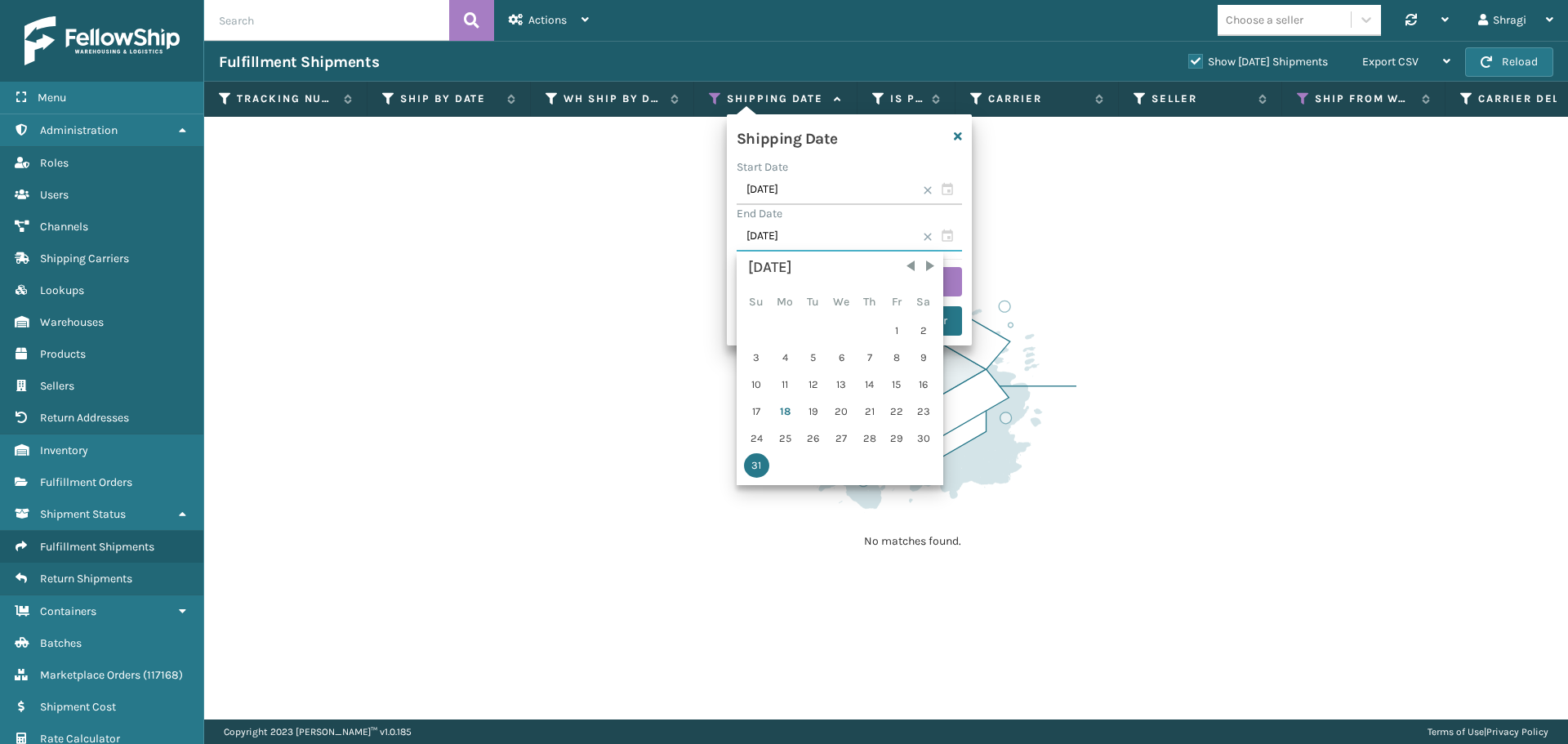
click at [945, 241] on input "08/31/2025" at bounding box center [849, 237] width 225 height 29
click at [746, 413] on div "17" at bounding box center [757, 411] width 25 height 24
click at [749, 409] on div "17" at bounding box center [757, 411] width 25 height 24
click at [756, 409] on div "17" at bounding box center [757, 411] width 25 height 24
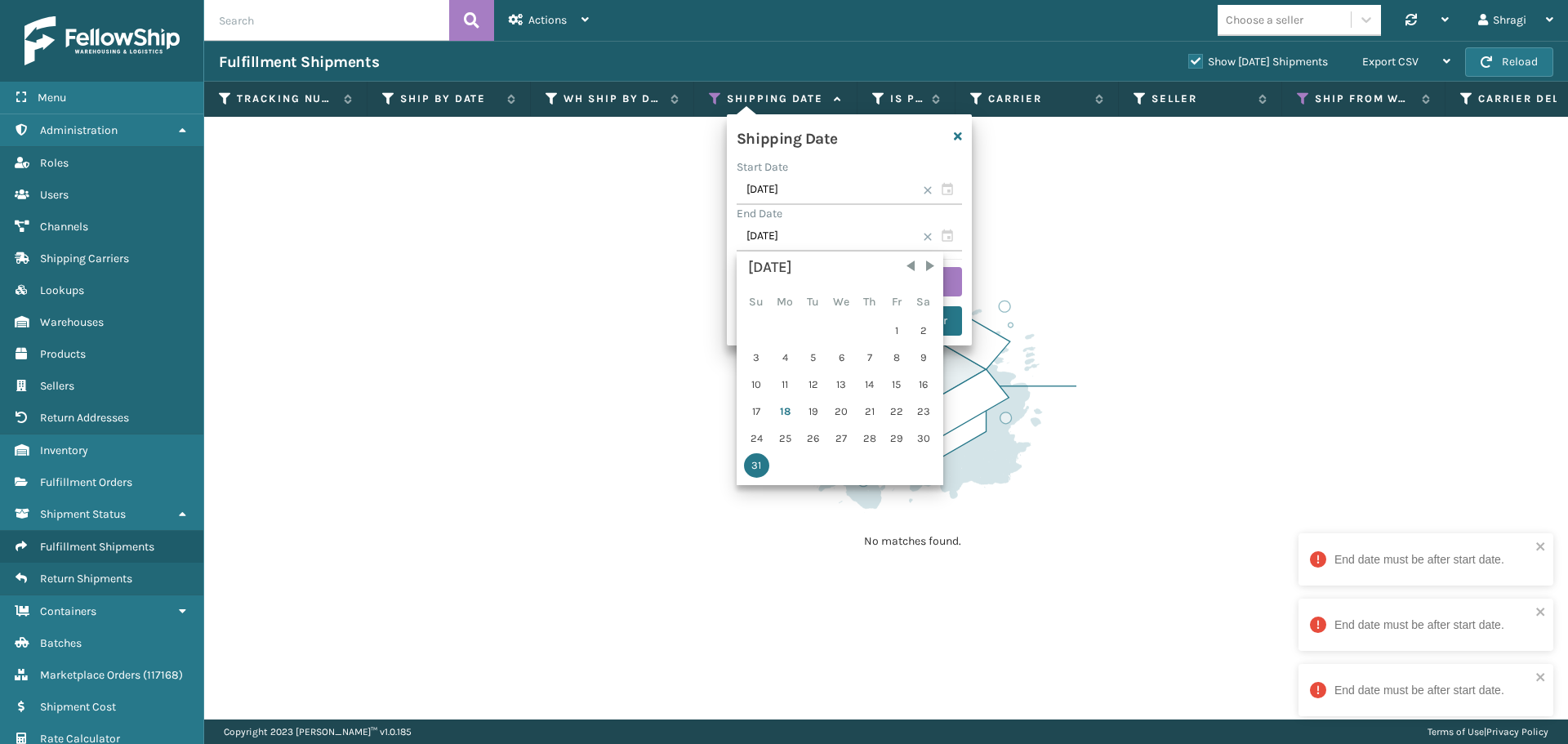
click at [756, 409] on div "17" at bounding box center [757, 411] width 25 height 24
click at [799, 173] on div "Start Date" at bounding box center [849, 167] width 225 height 18
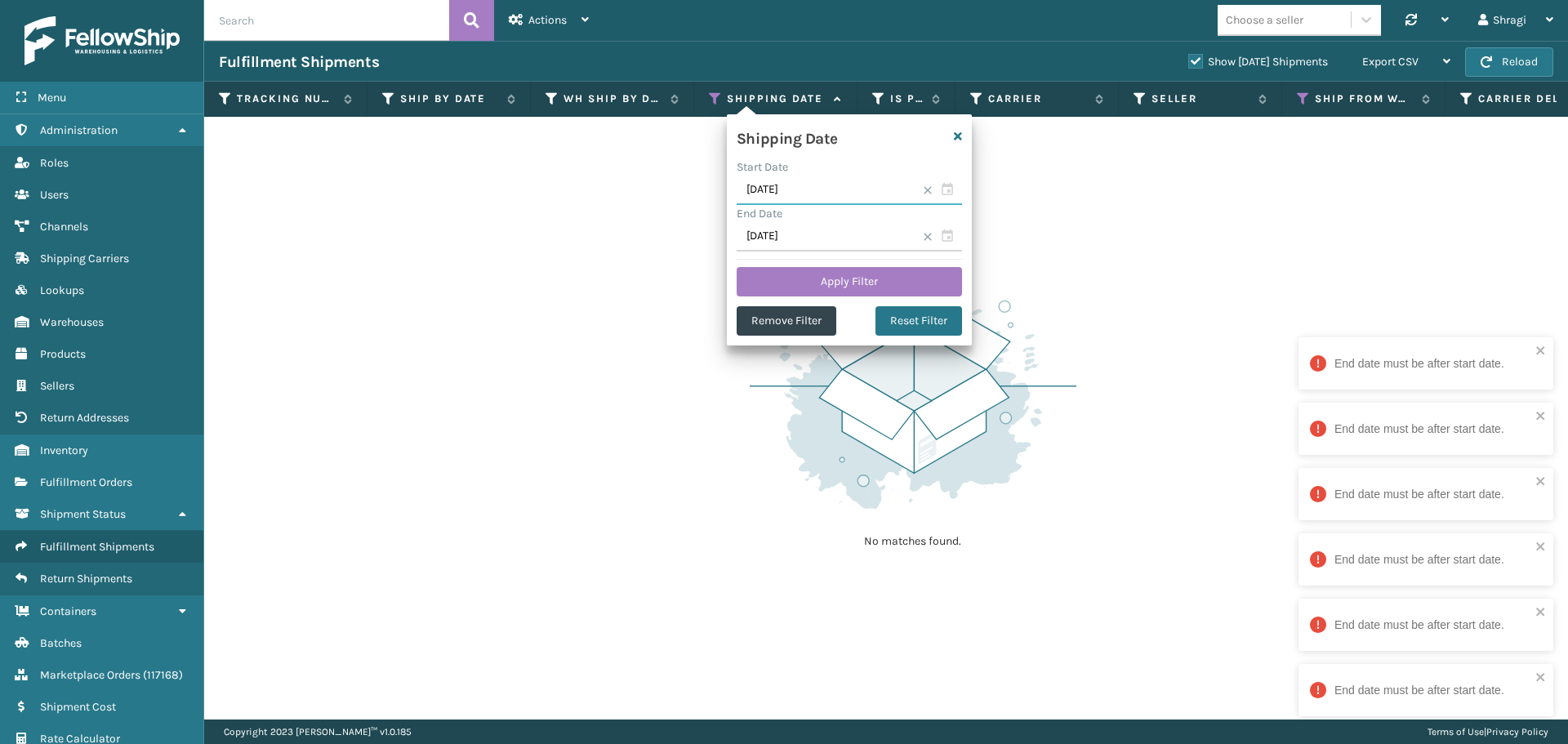
click at [794, 188] on input "08/31/2025" at bounding box center [849, 190] width 225 height 29
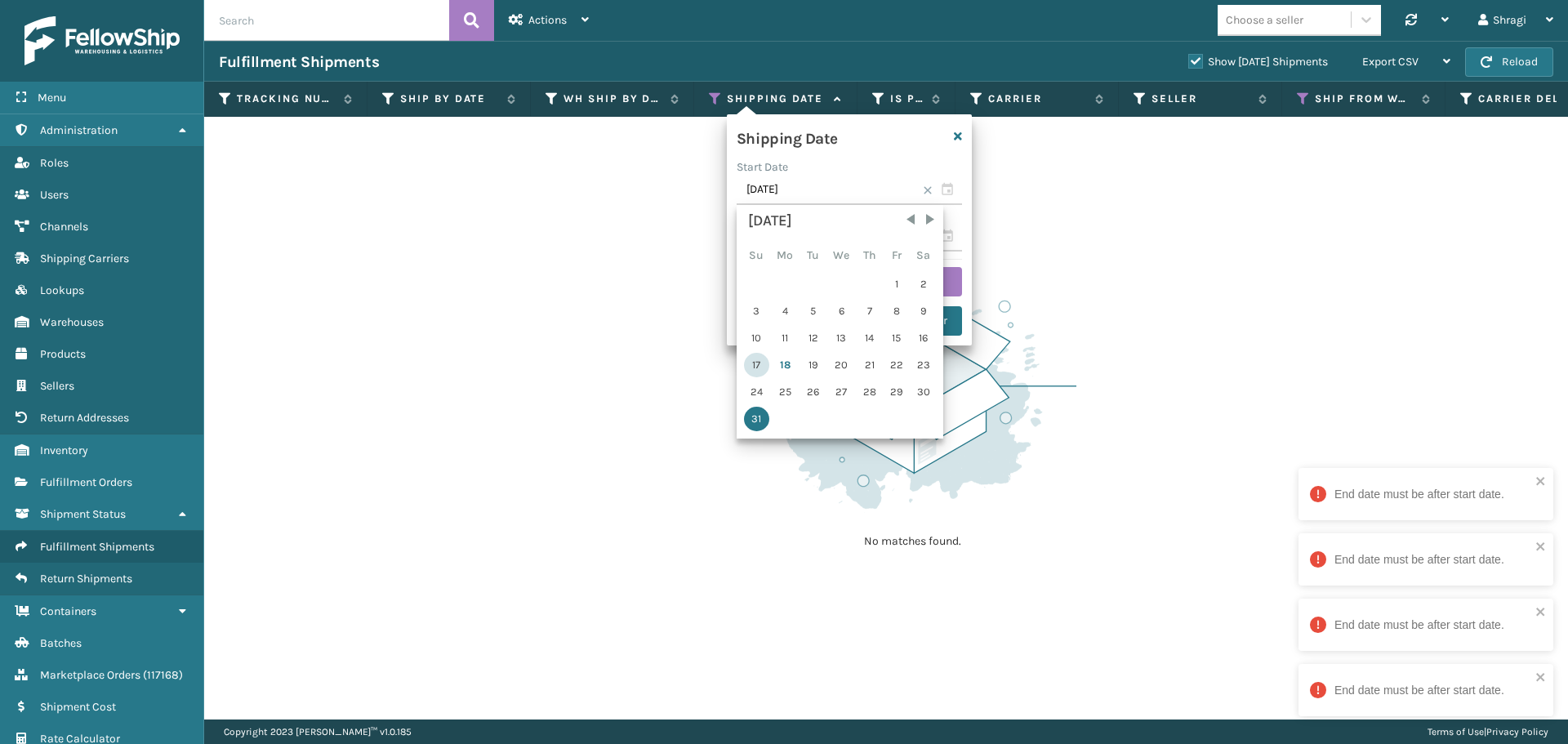
click at [749, 364] on div "17" at bounding box center [757, 365] width 25 height 24
type input "08/17/2025"
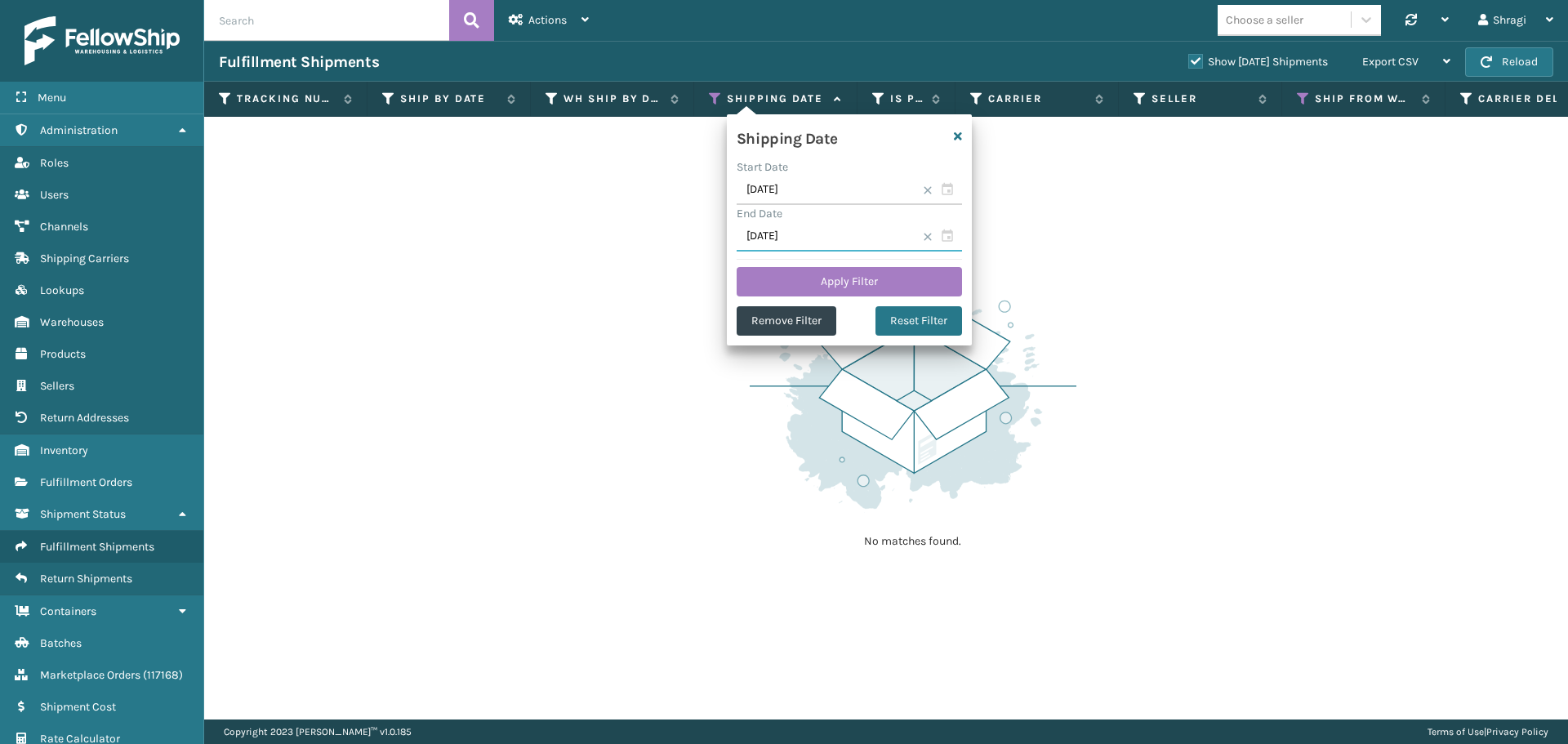
click at [802, 244] on input "08/31/2025" at bounding box center [849, 237] width 225 height 29
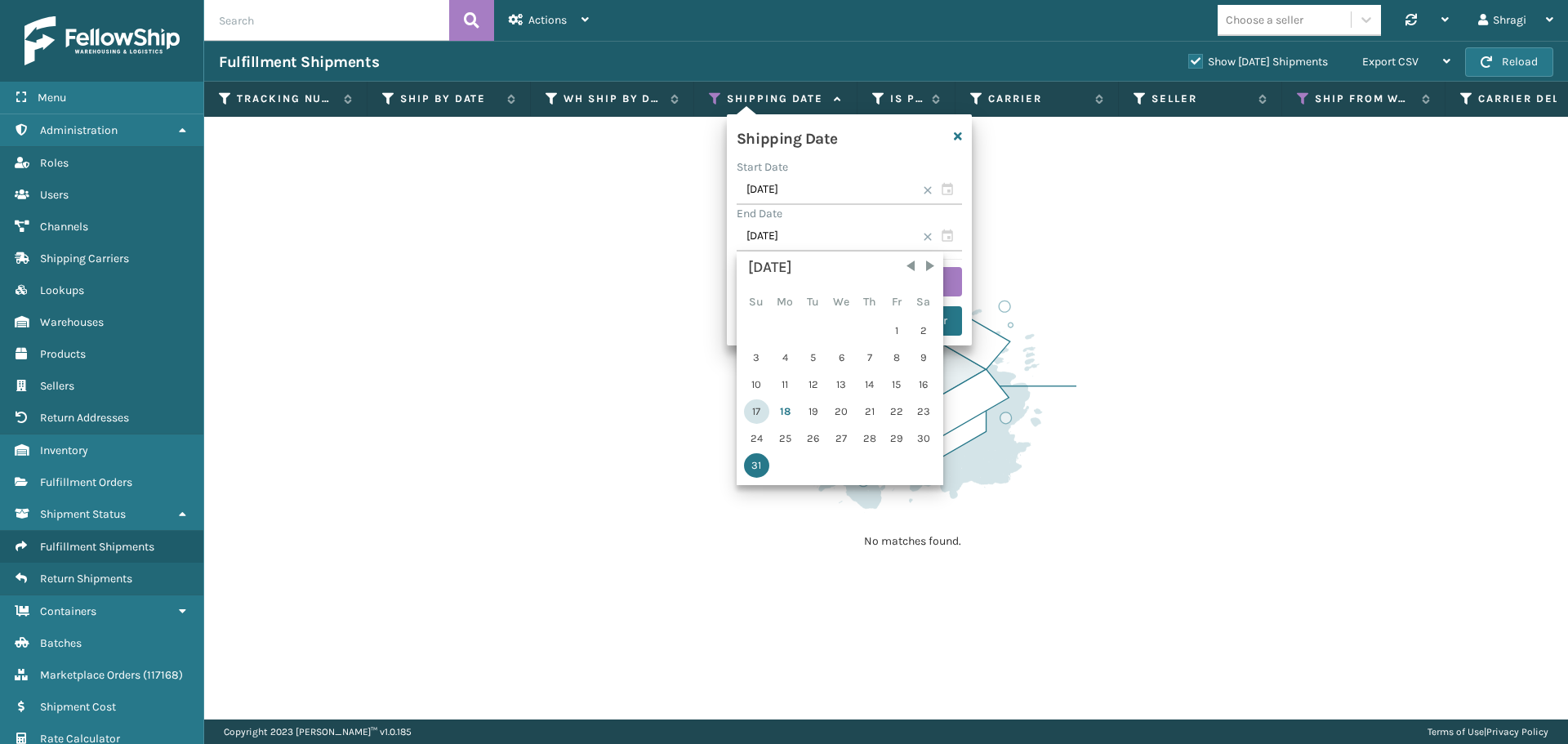
click at [753, 408] on div "17" at bounding box center [757, 411] width 25 height 24
type input "08/17/2025"
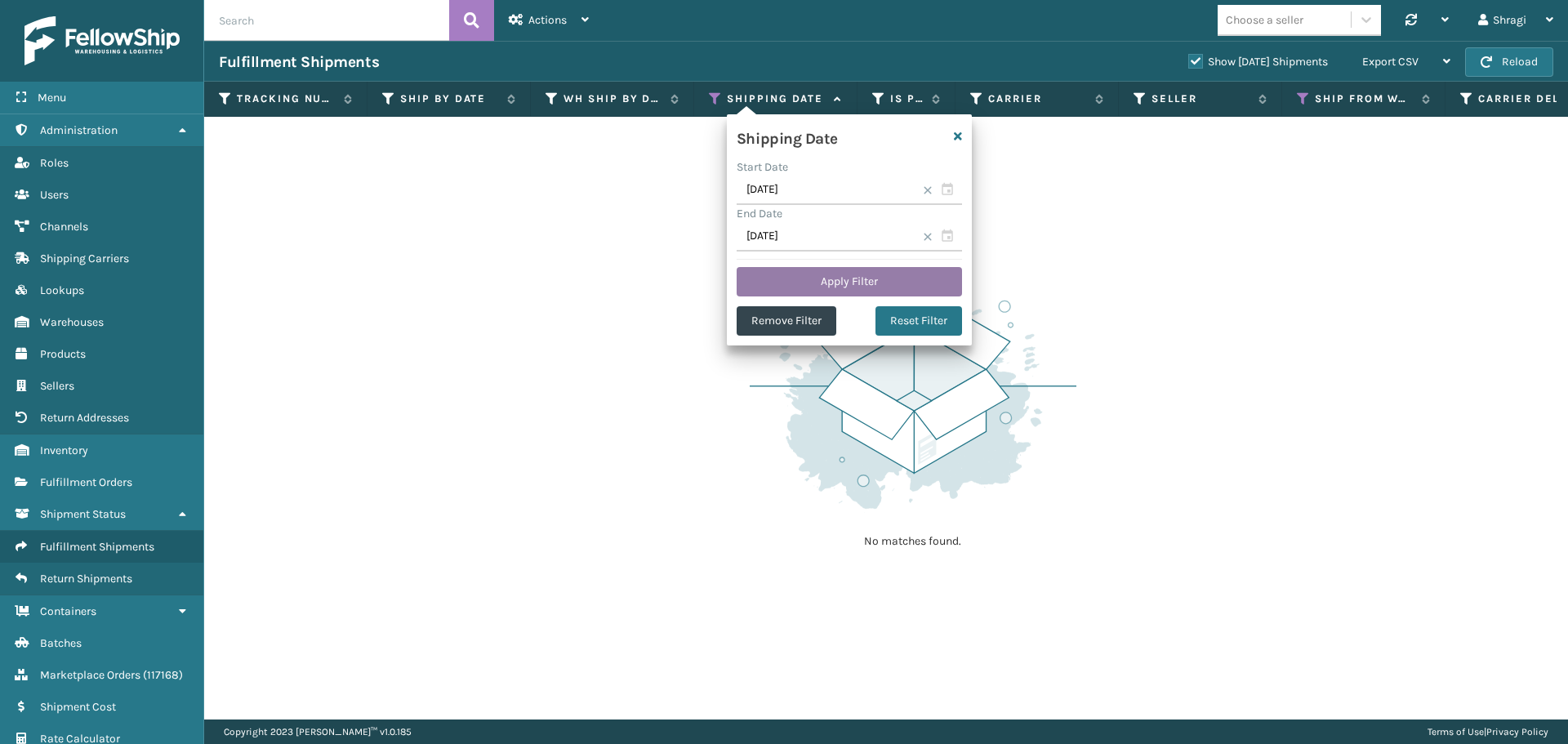
click at [822, 274] on button "Apply Filter" at bounding box center [849, 282] width 225 height 29
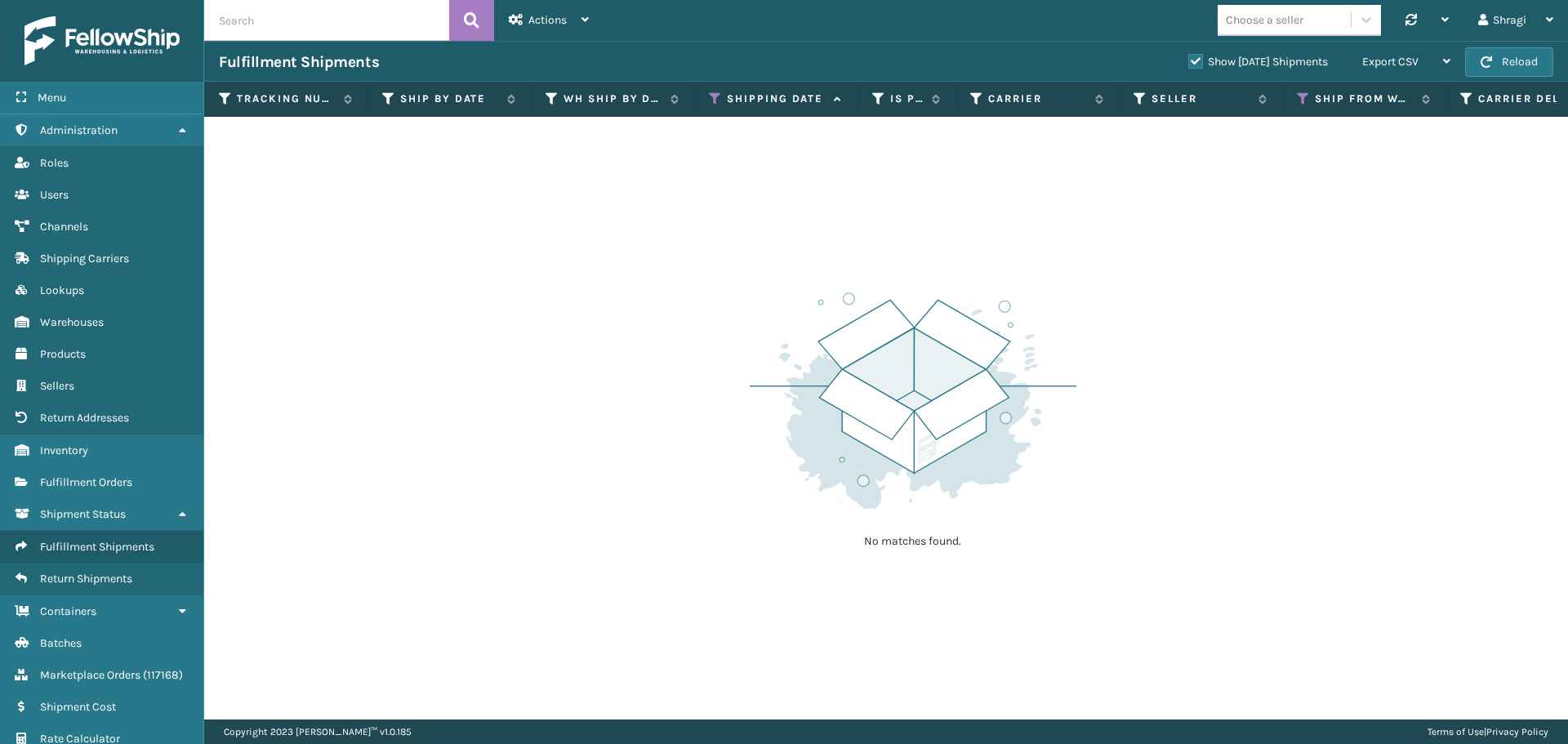
click at [820, 283] on div "No matches found." at bounding box center [912, 418] width 327 height 301
click at [1188, 62] on label "Show Yesterday Shipments" at bounding box center [1258, 61] width 140 height 14
click at [1188, 62] on input "Show Yesterday Shipments" at bounding box center [1188, 58] width 1 height 11
click at [1188, 61] on label "Show Yesterday Shipments" at bounding box center [1258, 61] width 140 height 14
click at [1188, 61] on input "Show Yesterday Shipments" at bounding box center [1188, 58] width 1 height 11
